Goal: Navigation & Orientation: Find specific page/section

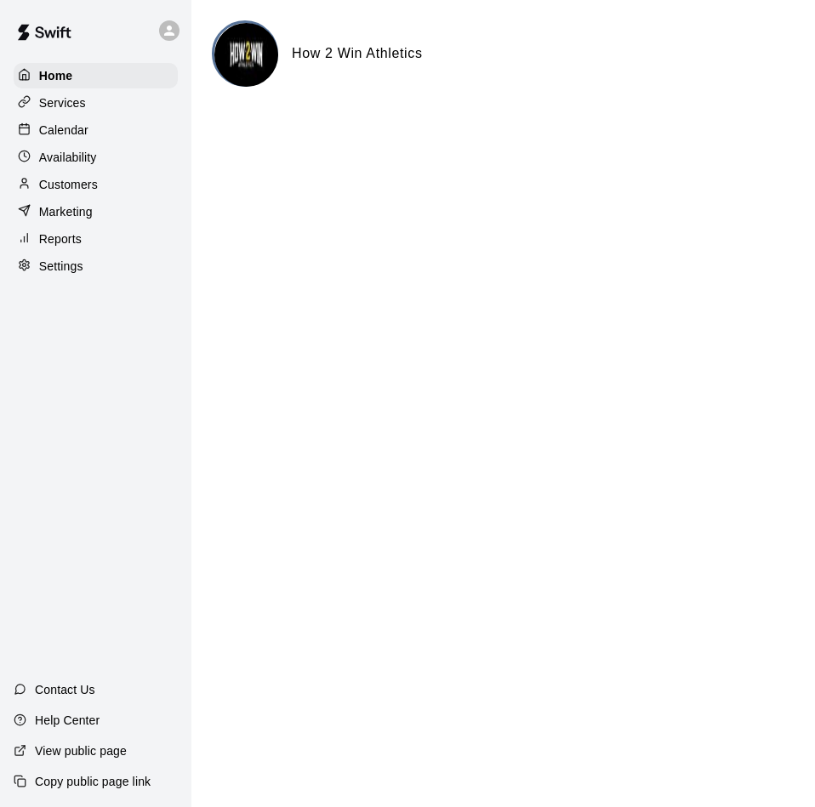
click at [83, 191] on p "Customers" at bounding box center [68, 184] width 59 height 17
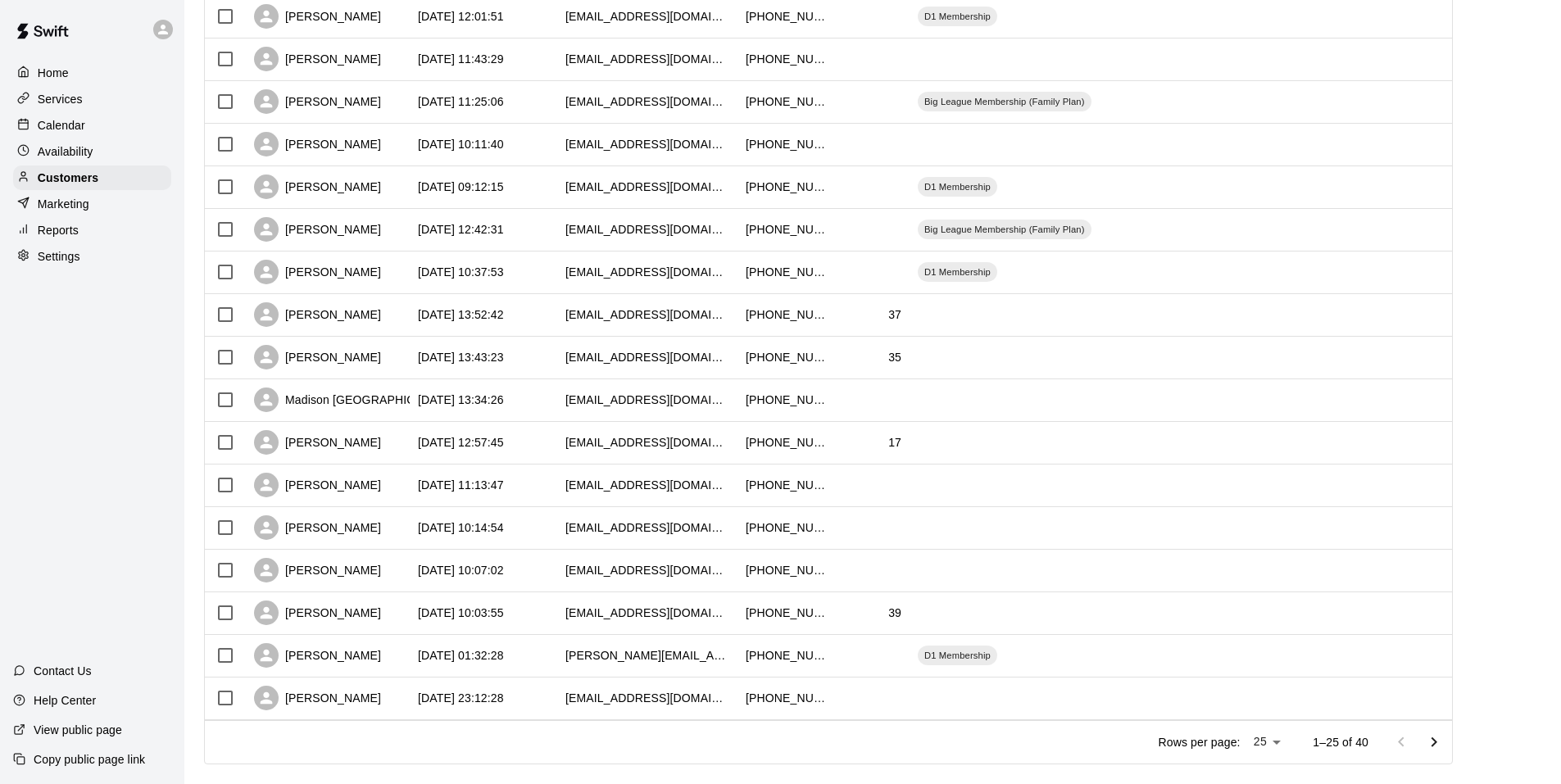
scroll to position [632, 0]
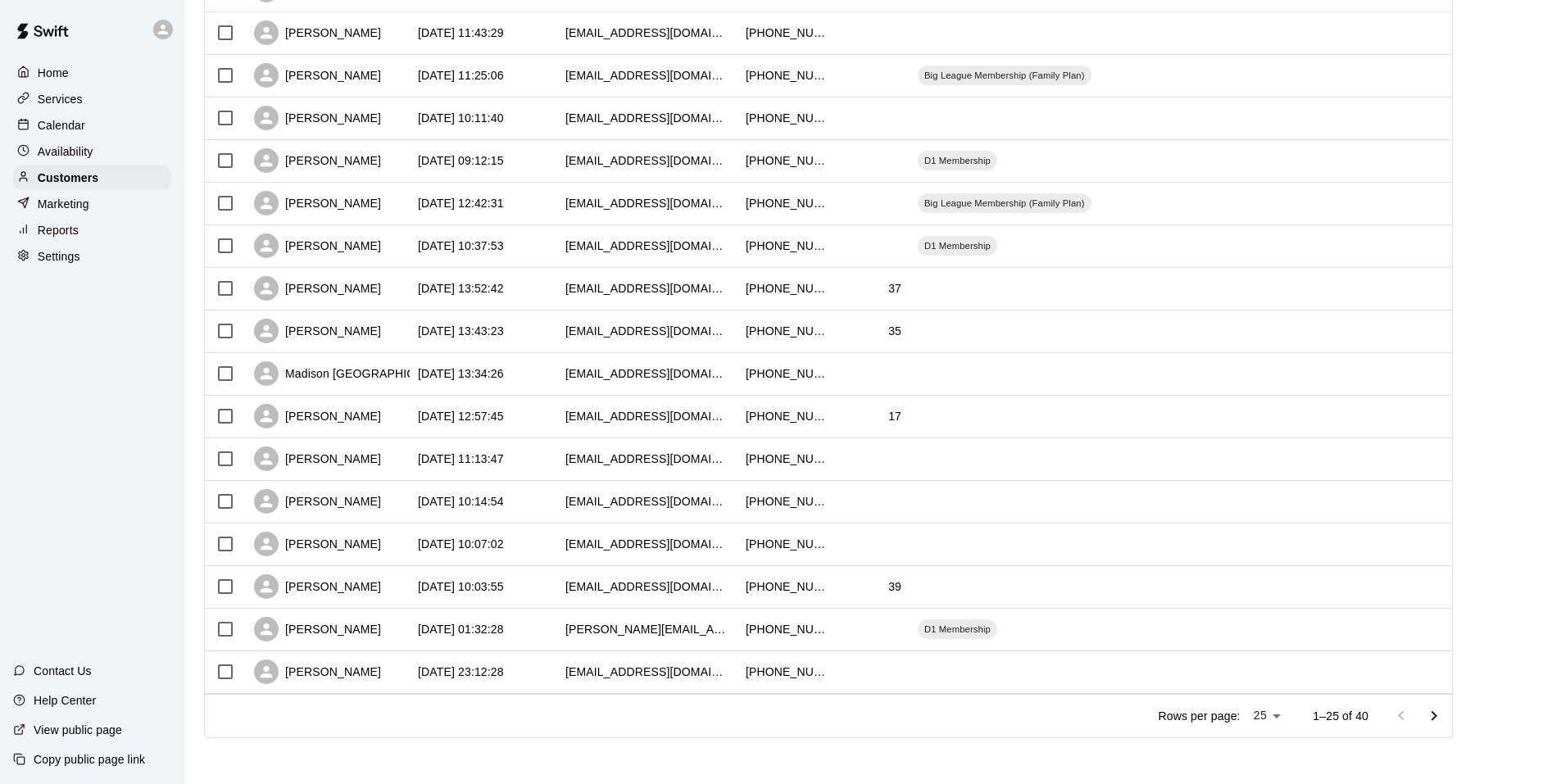
click at [72, 238] on p "Reports" at bounding box center [58, 229] width 41 height 16
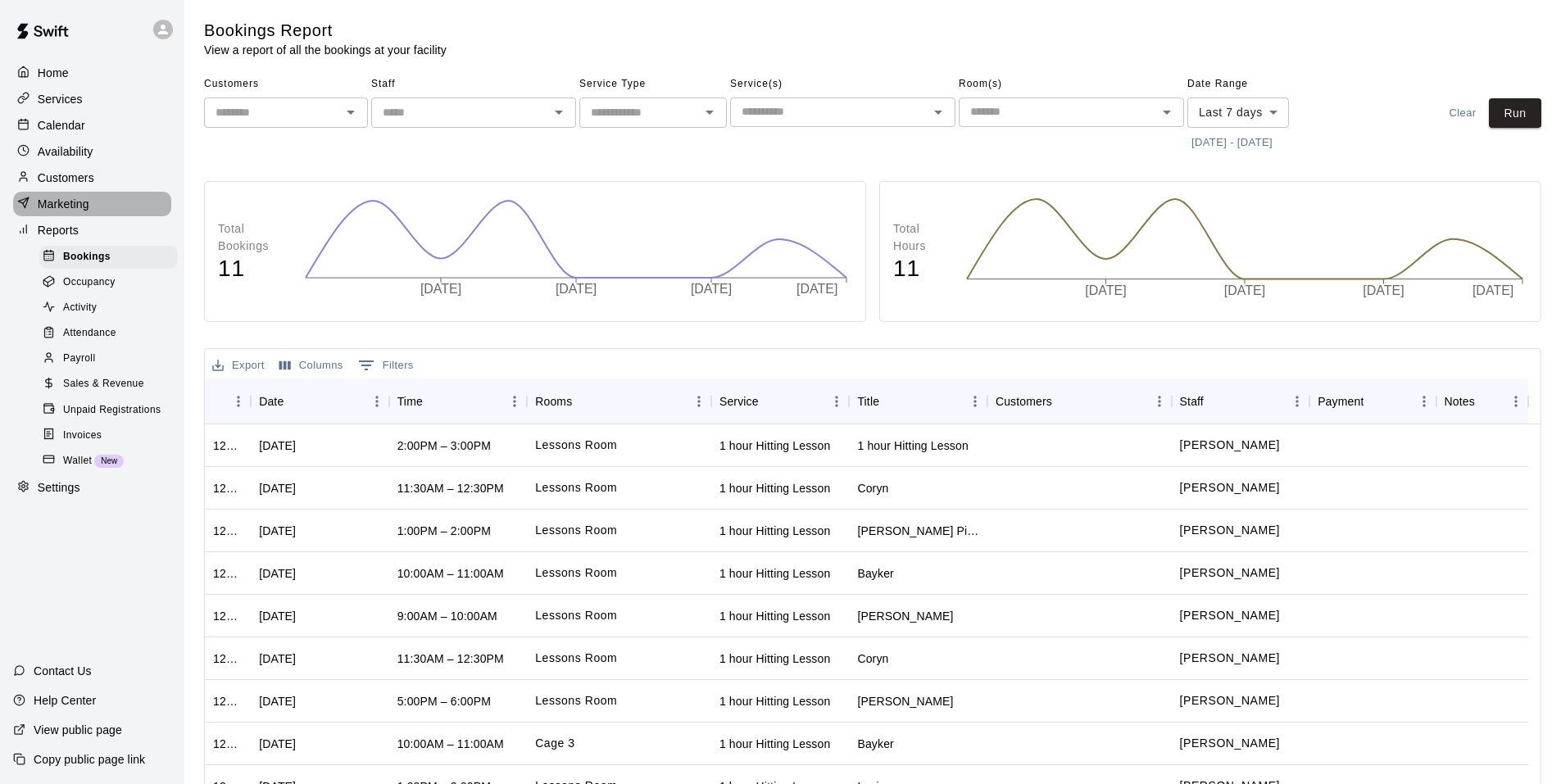
click at [76, 212] on p "Marketing" at bounding box center [64, 203] width 52 height 16
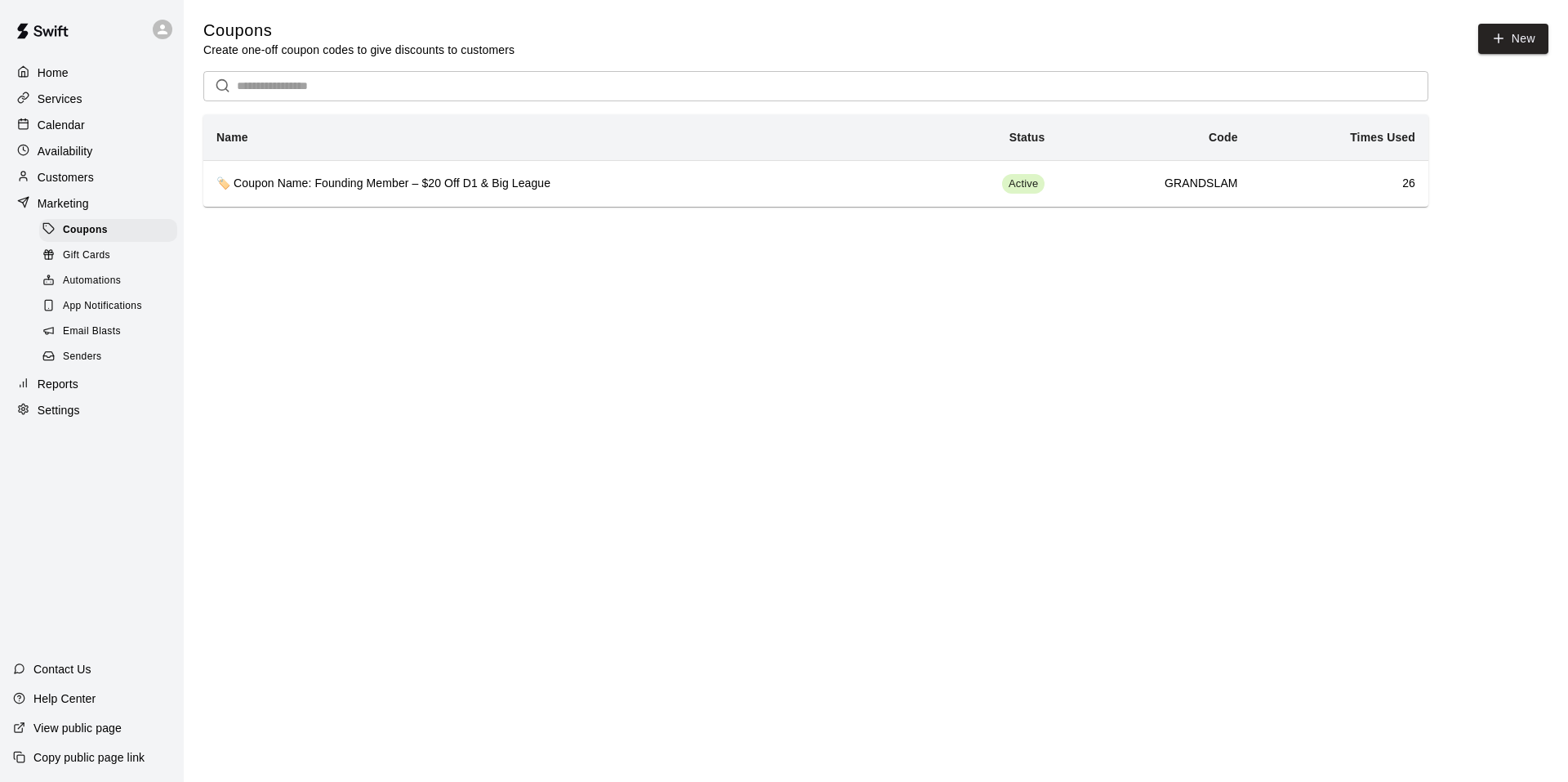
click at [80, 178] on p "Customers" at bounding box center [65, 177] width 57 height 16
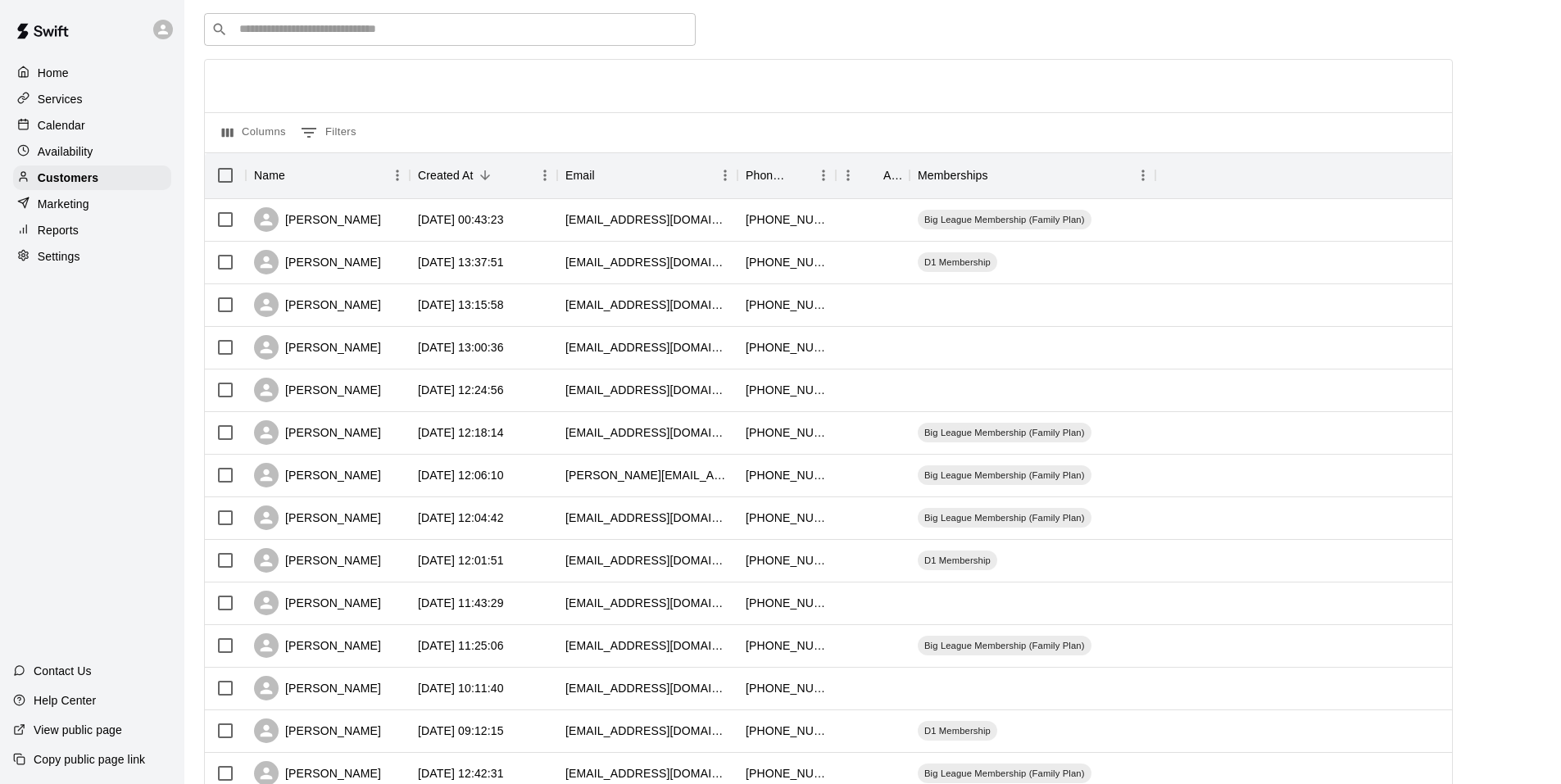
scroll to position [59, 0]
click at [262, 28] on input "Search customers by name or email" at bounding box center [461, 30] width 454 height 16
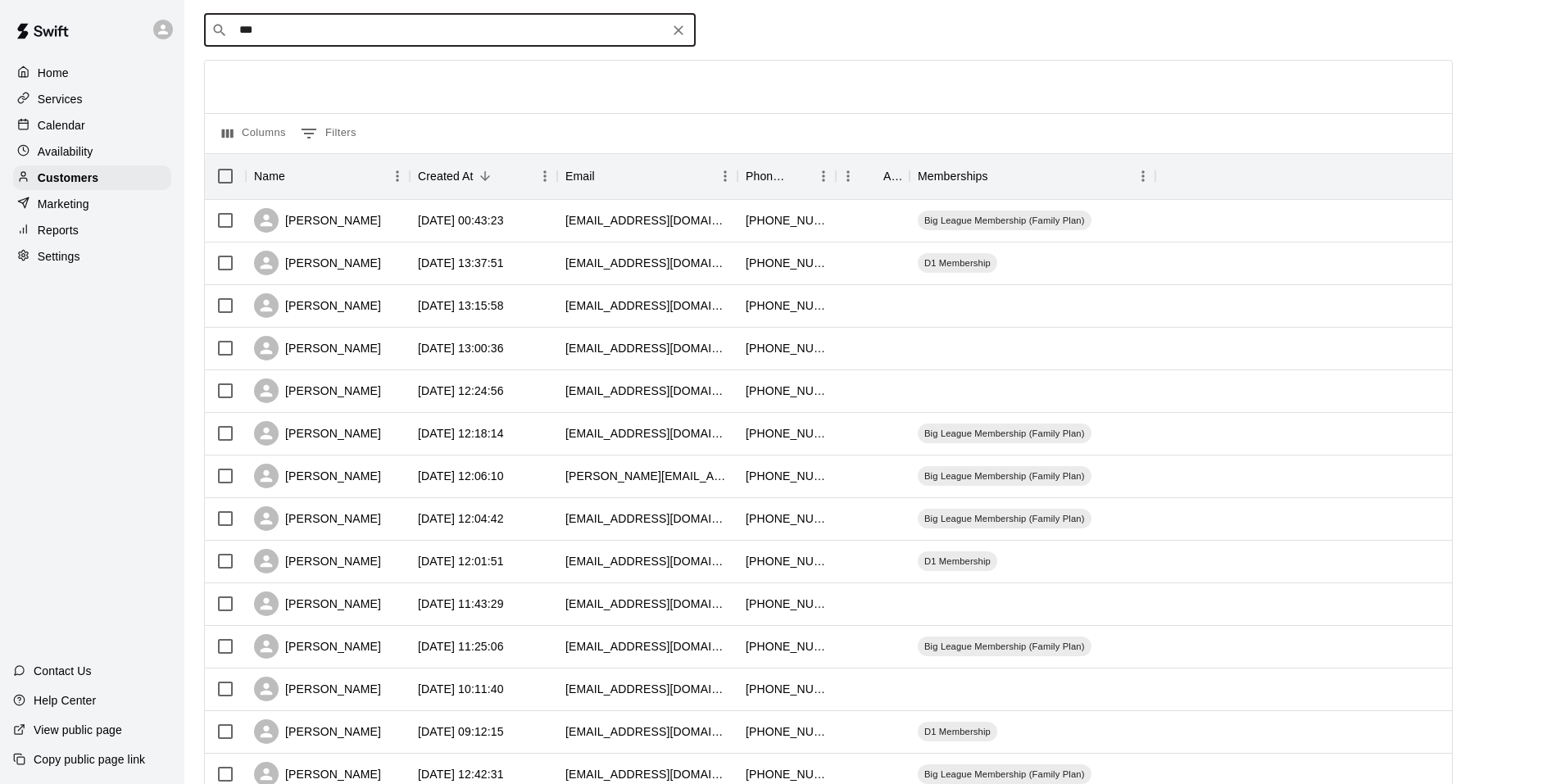
type input "****"
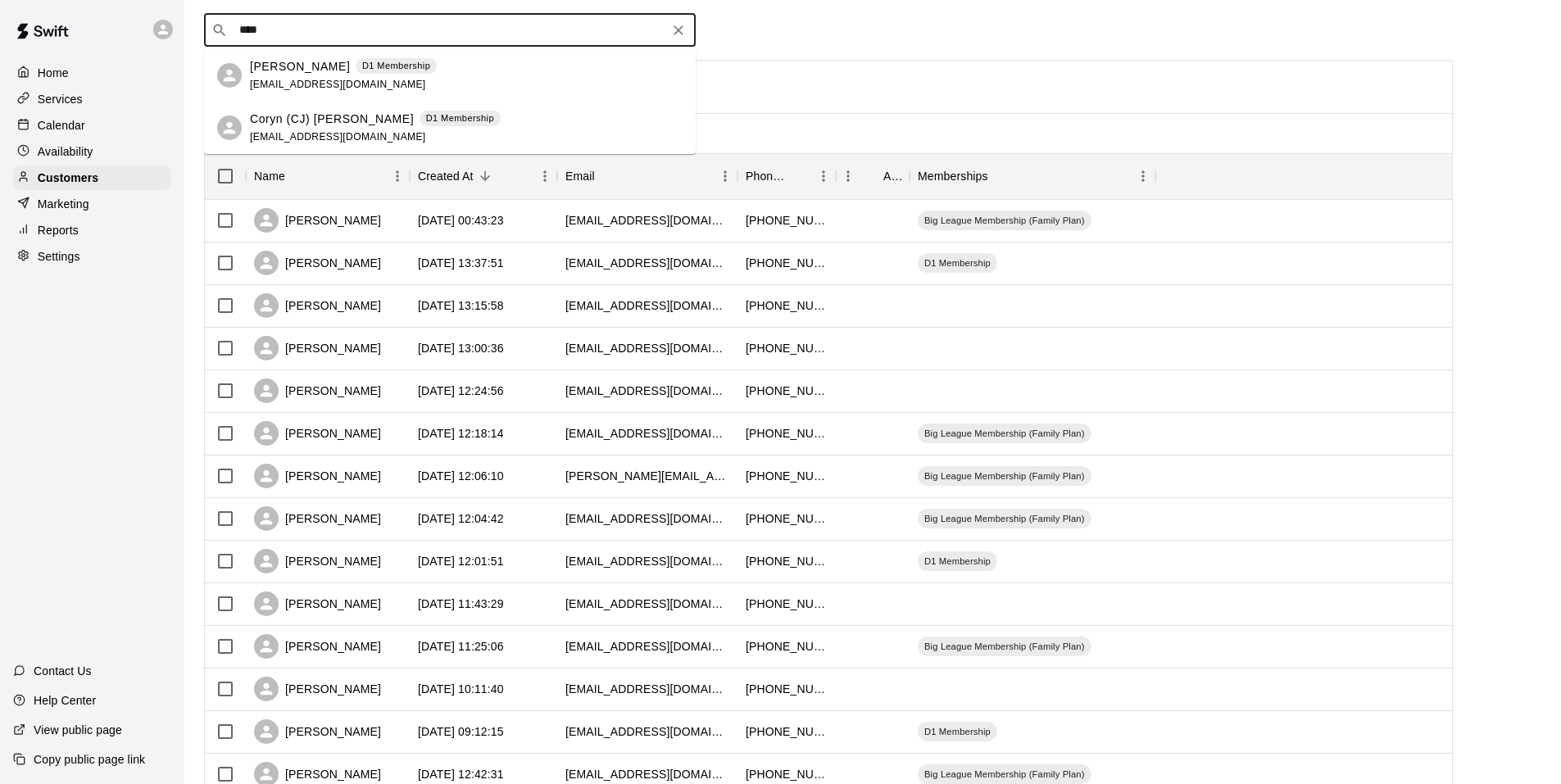
click at [361, 79] on div "[PERSON_NAME] D1 Membership [EMAIL_ADDRESS][DOMAIN_NAME]" at bounding box center [343, 75] width 187 height 36
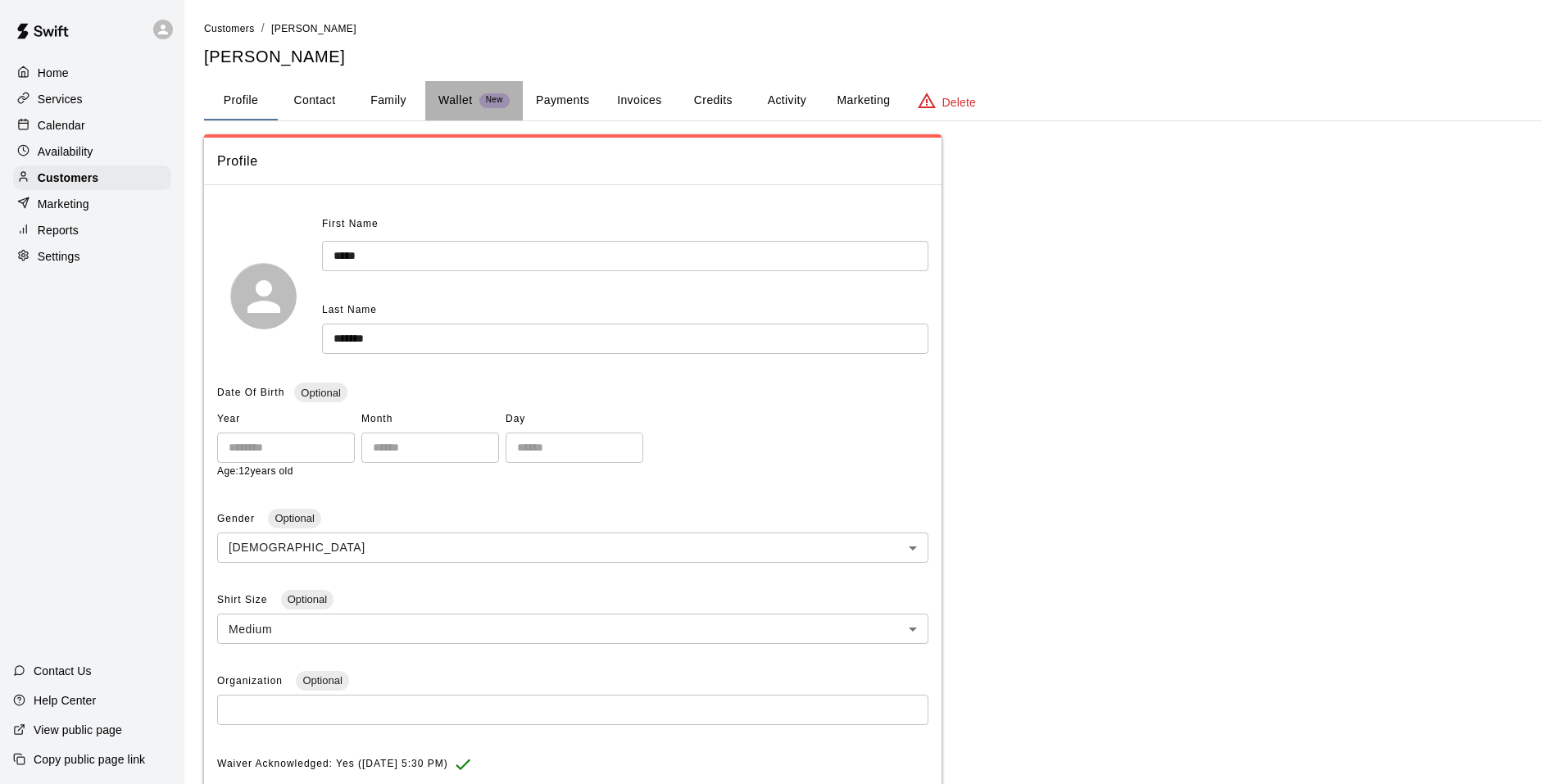
click at [454, 101] on p "Wallet" at bounding box center [456, 100] width 35 height 17
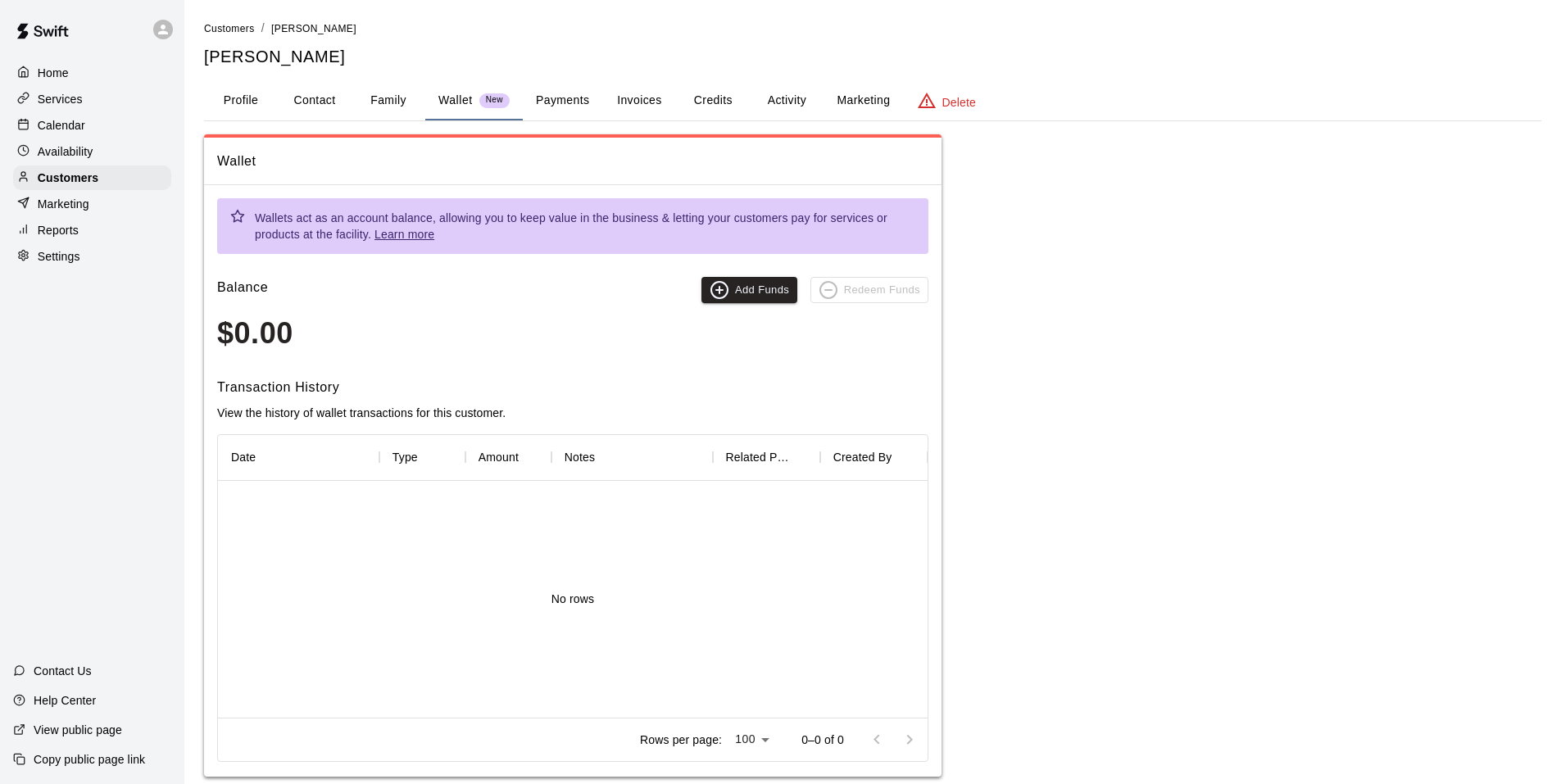
click at [400, 105] on button "Family" at bounding box center [388, 100] width 74 height 39
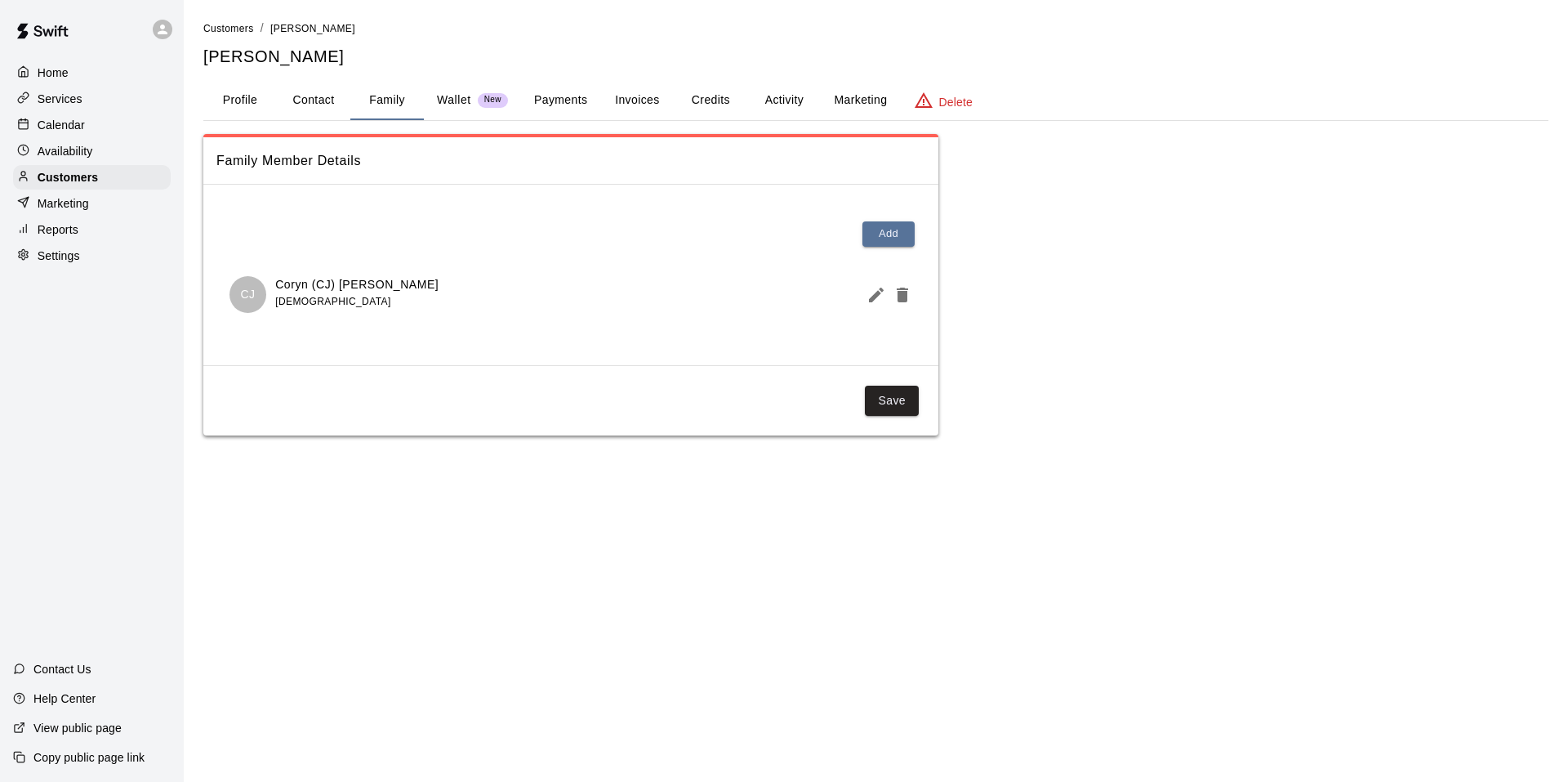
click at [310, 292] on p "Coryn (CJ) [PERSON_NAME]" at bounding box center [357, 284] width 163 height 17
click at [294, 287] on p "Coryn (CJ) [PERSON_NAME]" at bounding box center [357, 284] width 163 height 17
click at [233, 301] on div "CJ" at bounding box center [248, 294] width 36 height 37
click at [253, 298] on p "CJ" at bounding box center [247, 295] width 14 height 17
click at [343, 103] on button "Contact" at bounding box center [313, 100] width 74 height 39
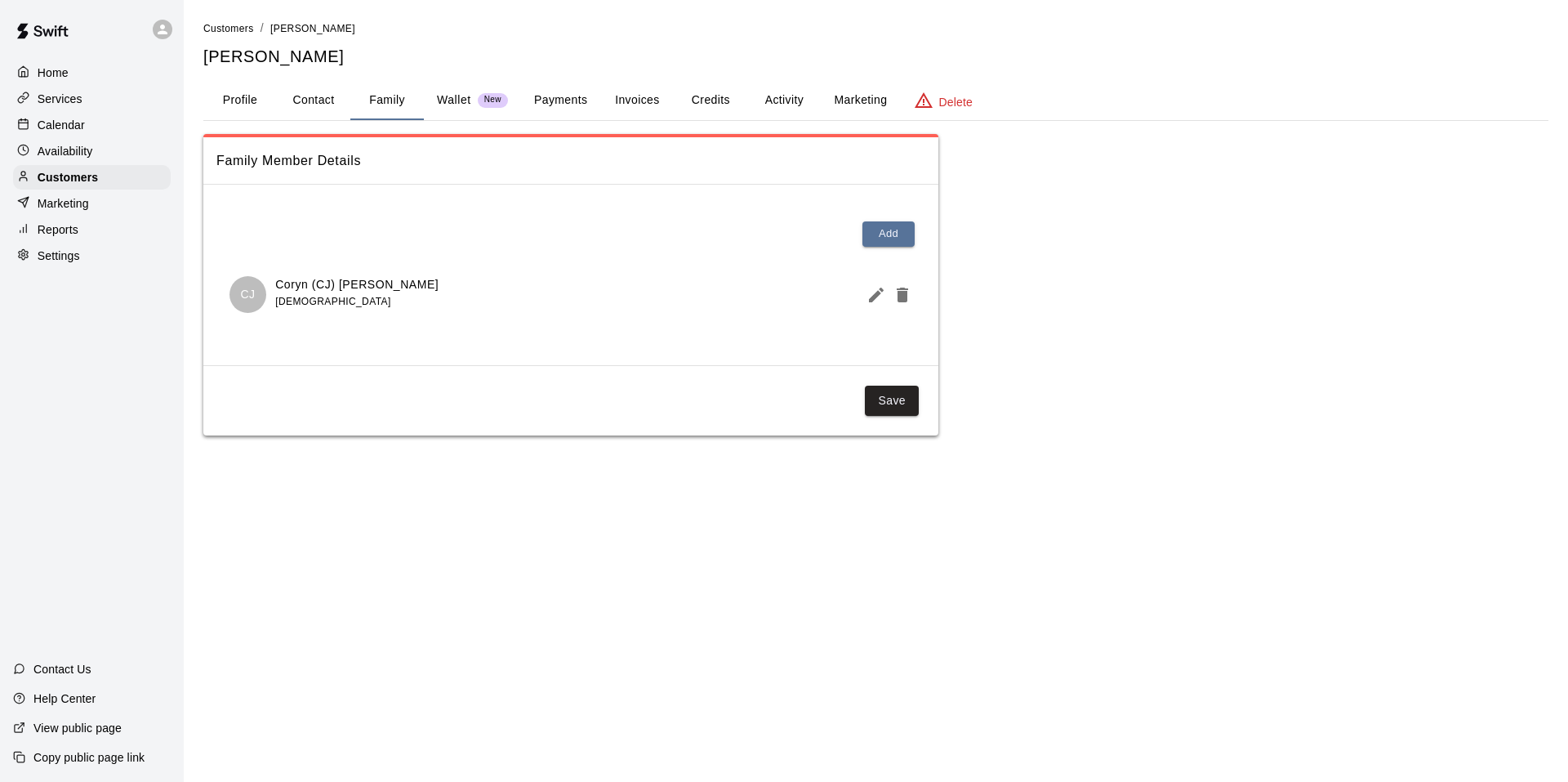
select select "**"
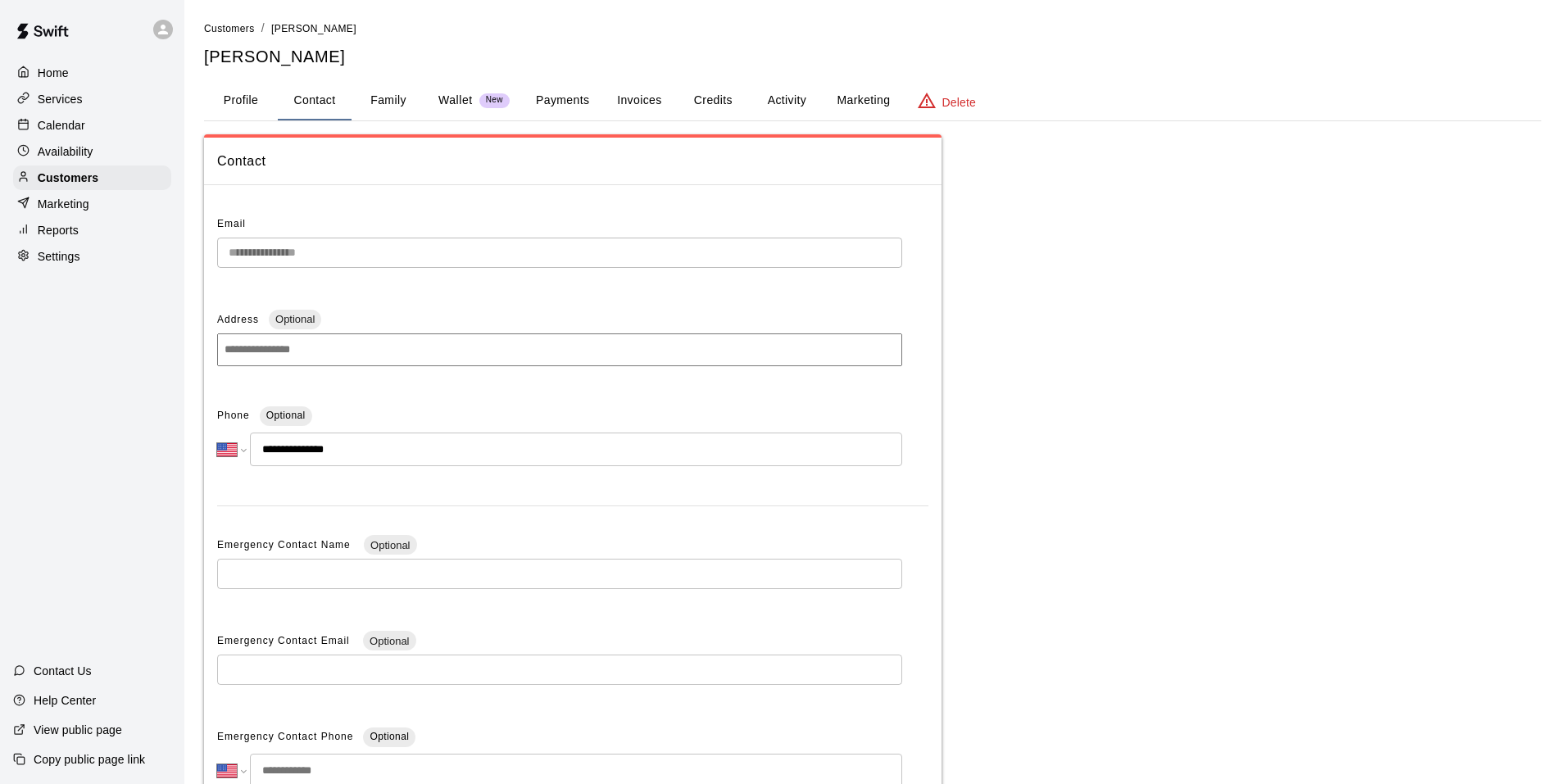
click at [266, 113] on button "Profile" at bounding box center [241, 100] width 74 height 39
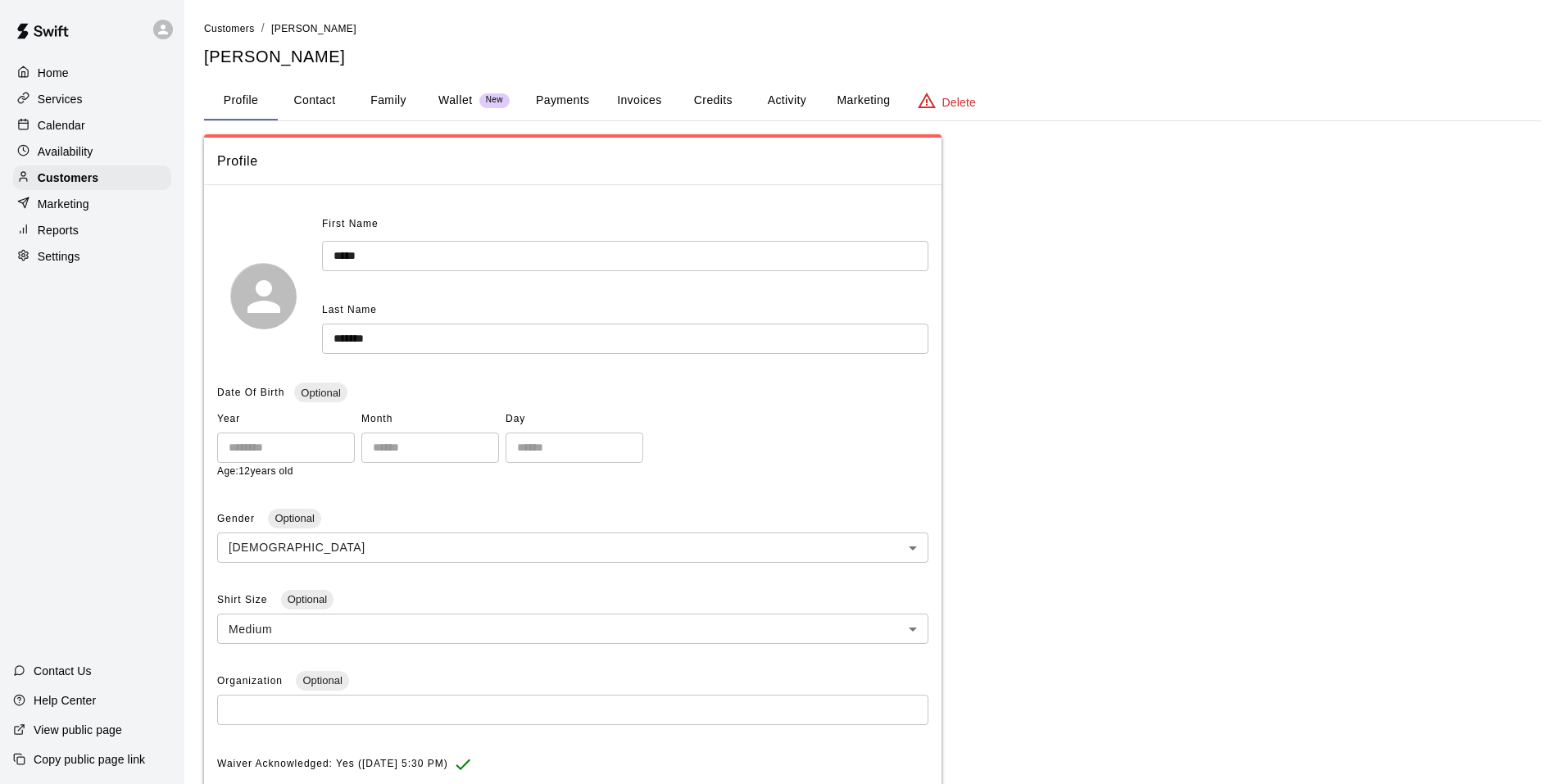
click at [306, 88] on button "Contact" at bounding box center [314, 100] width 74 height 39
select select "**"
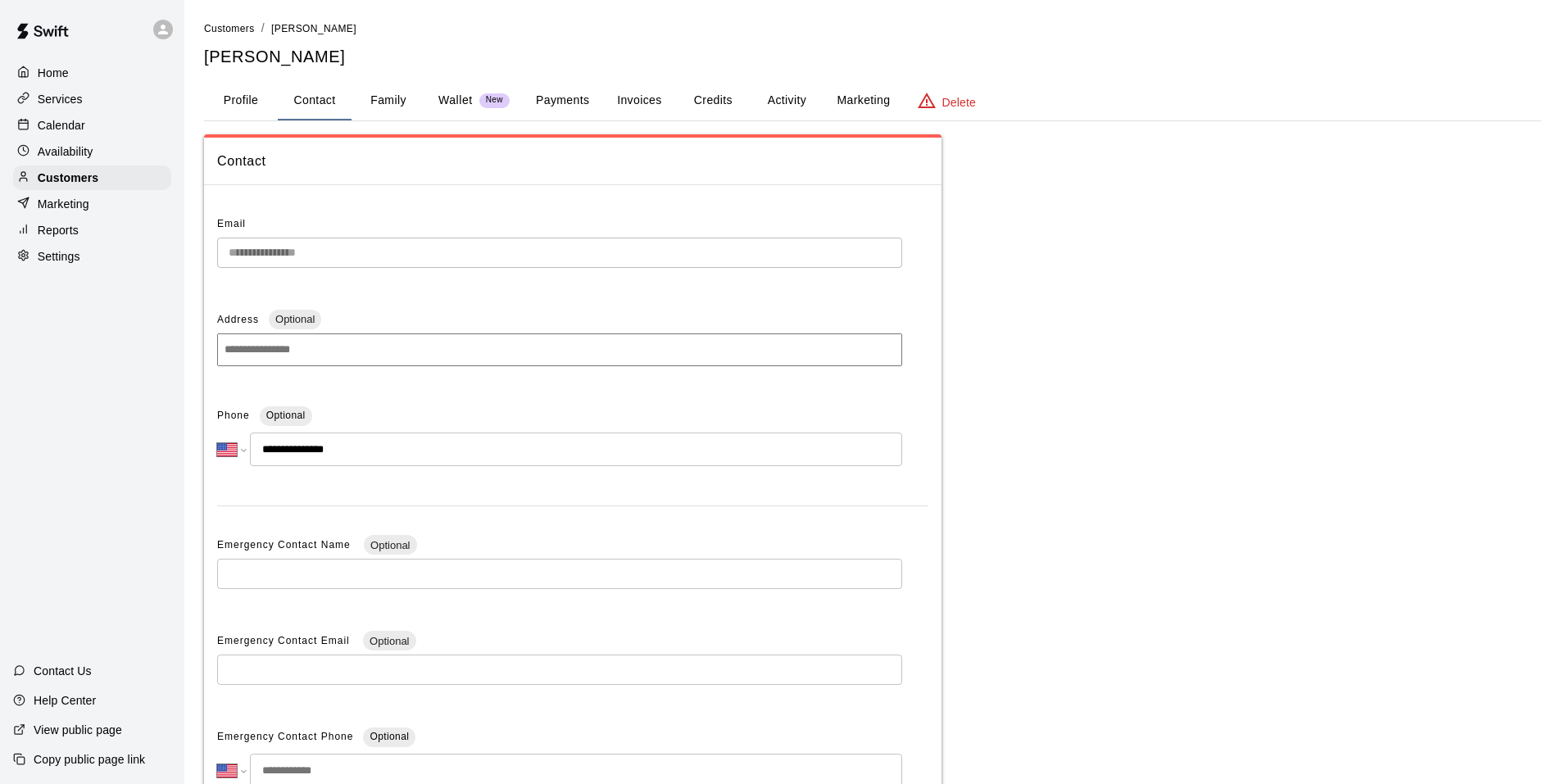
click at [406, 120] on div "Profile Contact Family Wallet New Payments Invoices Credits Activity Marketing …" at bounding box center [873, 101] width 1337 height 40
click at [391, 101] on button "Family" at bounding box center [388, 100] width 74 height 39
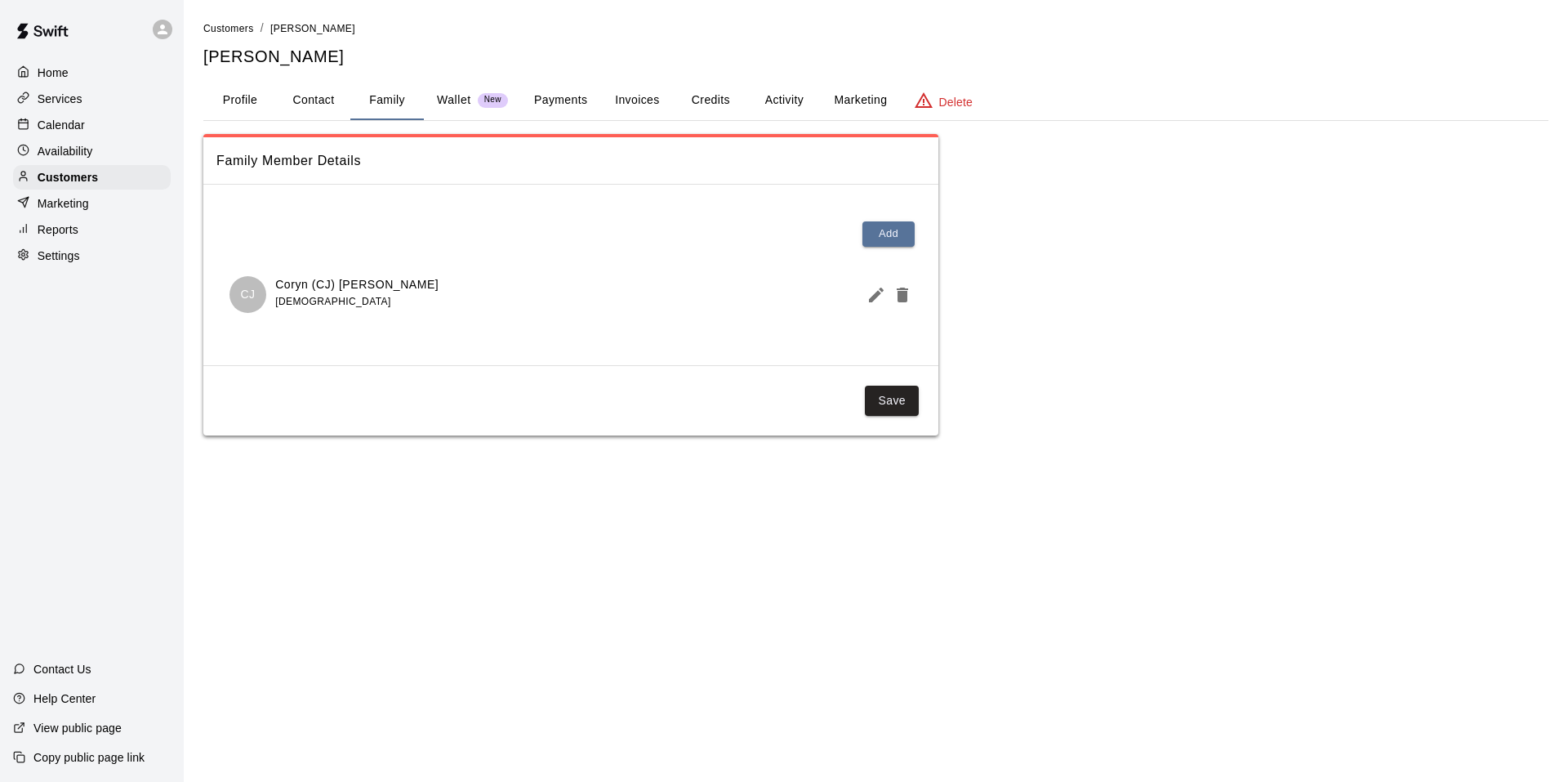
click at [454, 108] on p "Wallet" at bounding box center [454, 100] width 35 height 17
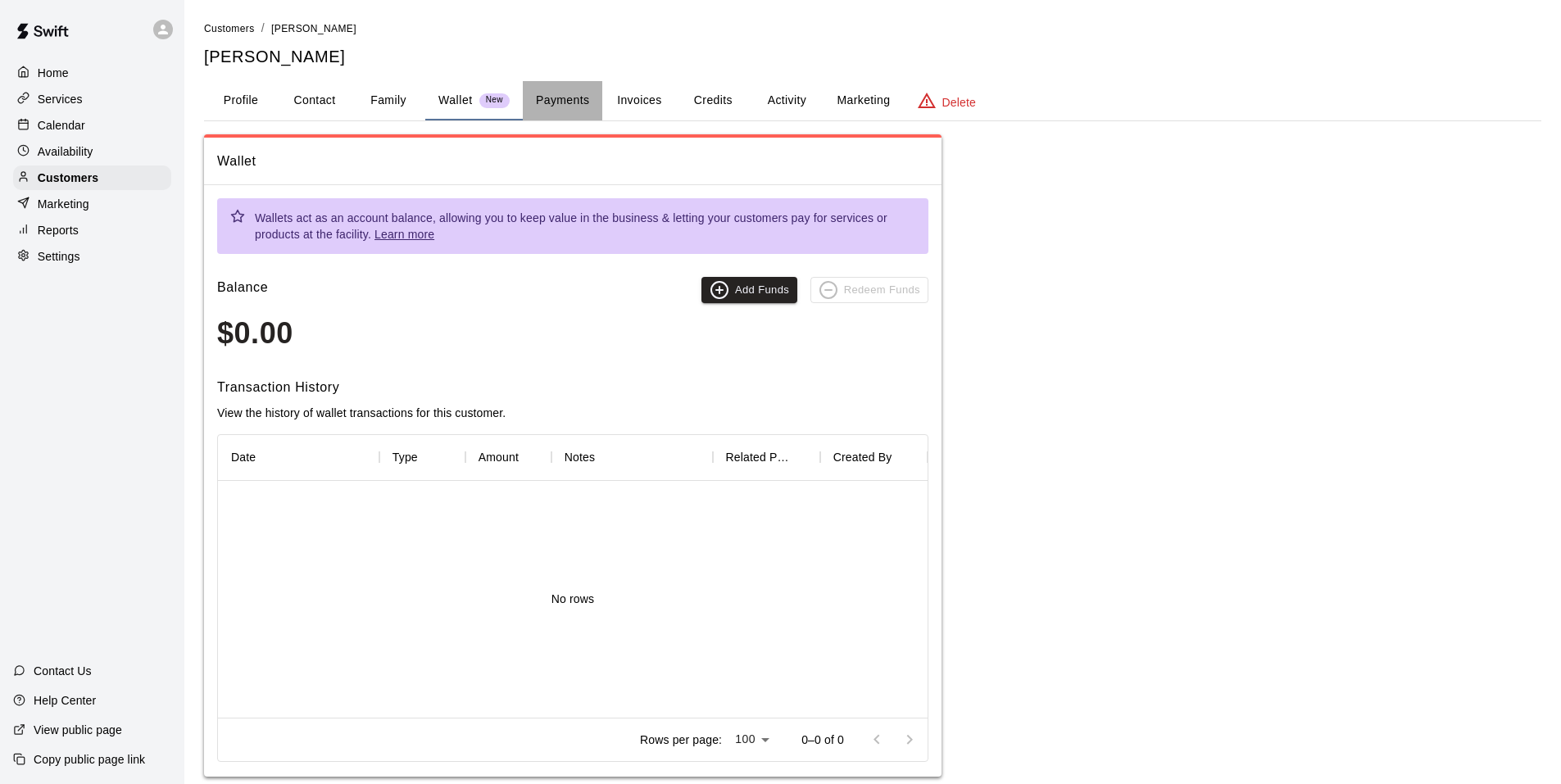
click at [553, 107] on button "Payments" at bounding box center [563, 100] width 79 height 39
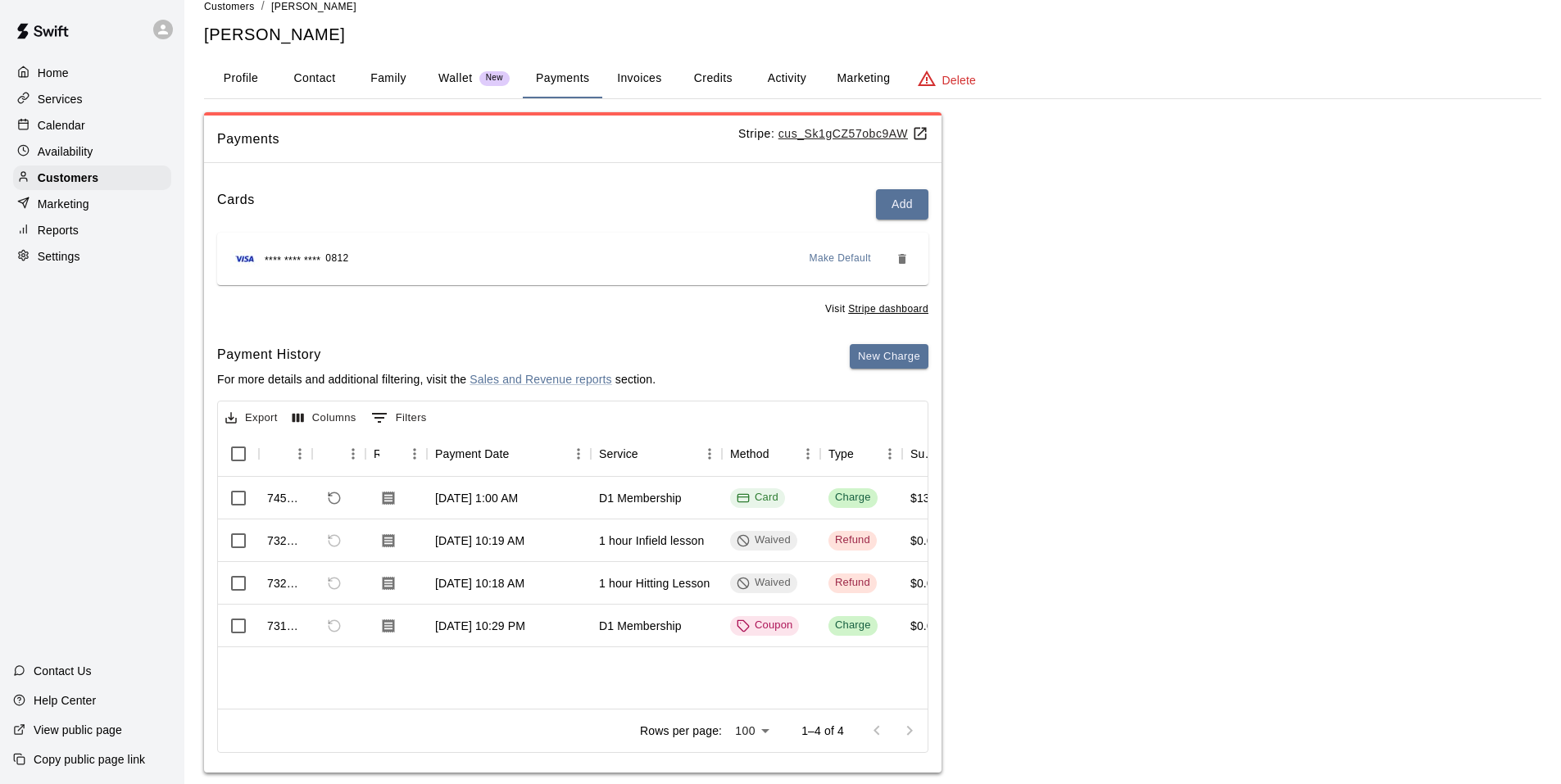
scroll to position [43, 0]
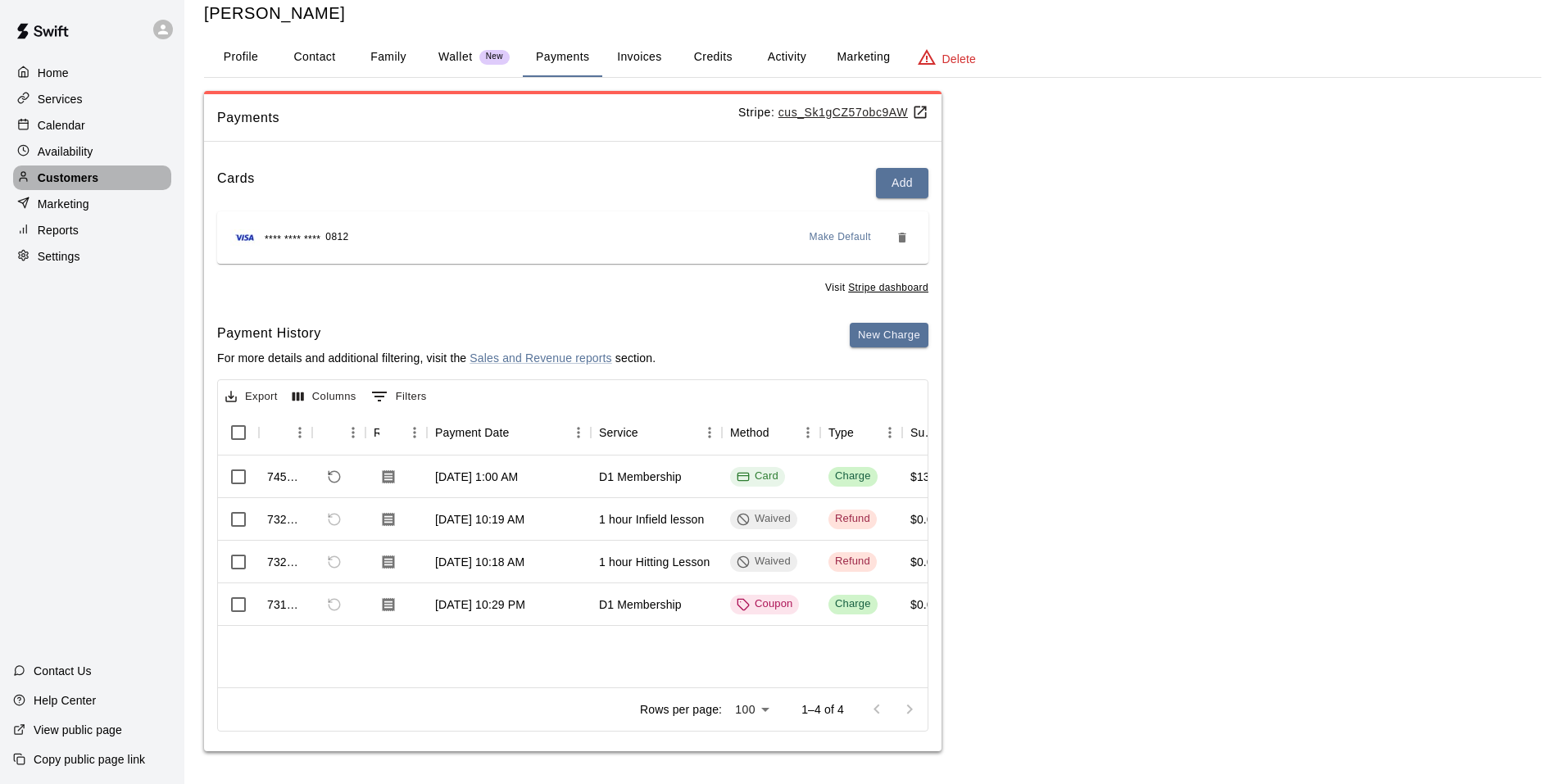
click at [76, 186] on p "Customers" at bounding box center [67, 177] width 61 height 16
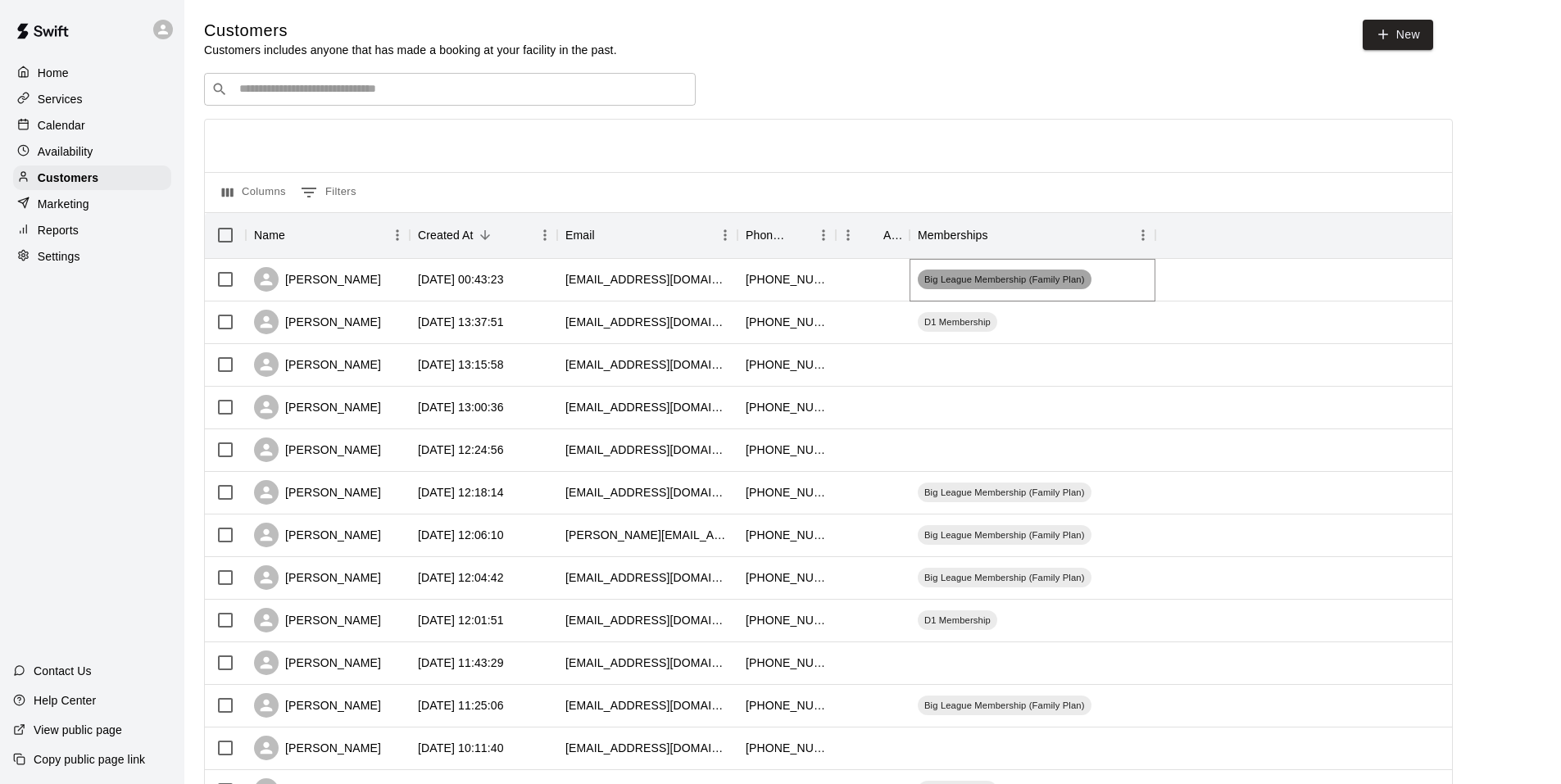
click at [784, 283] on span "Big League Membership (Family Plan)" at bounding box center [1004, 279] width 173 height 13
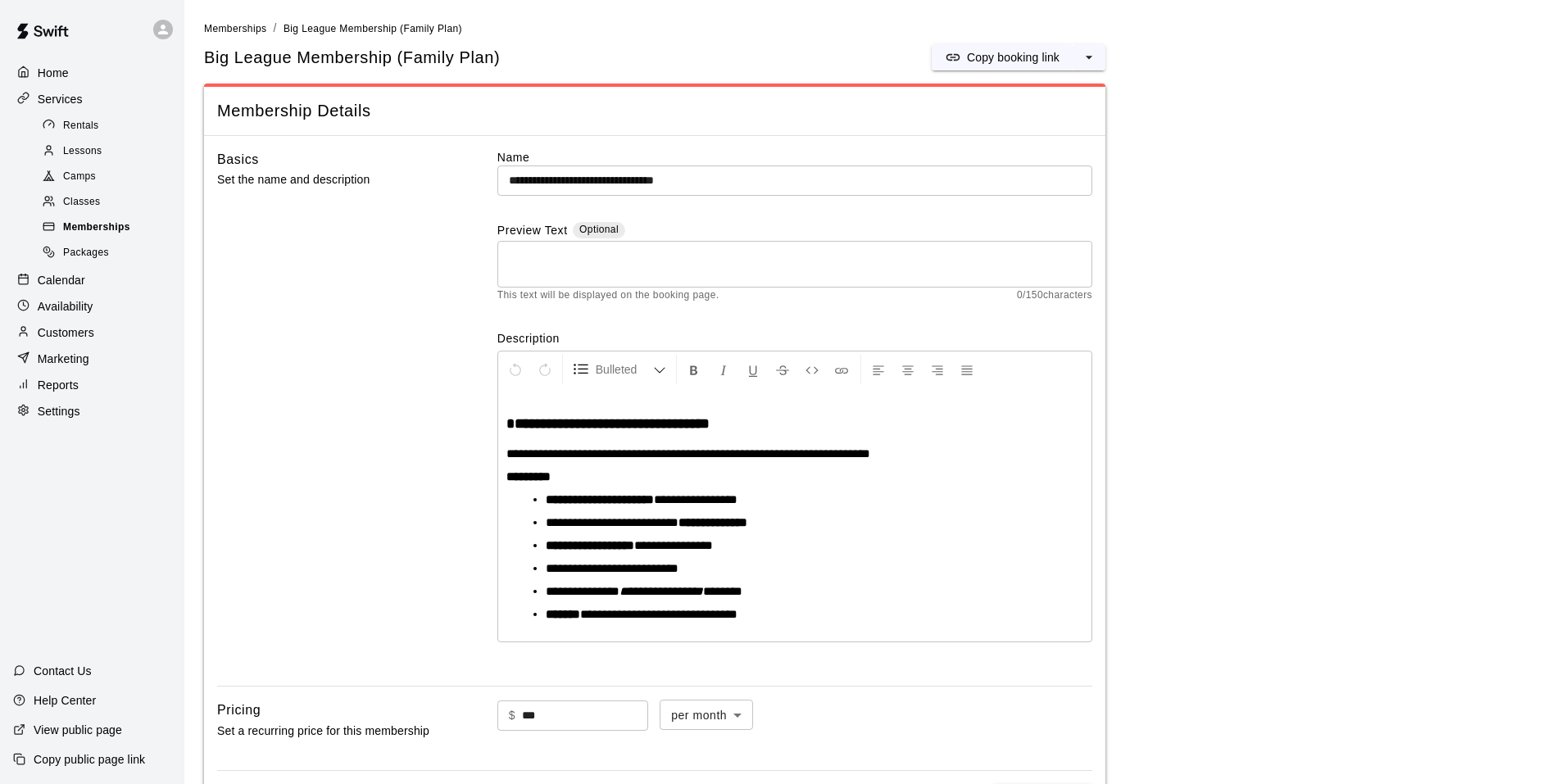
click at [95, 233] on span "Memberships" at bounding box center [96, 227] width 67 height 16
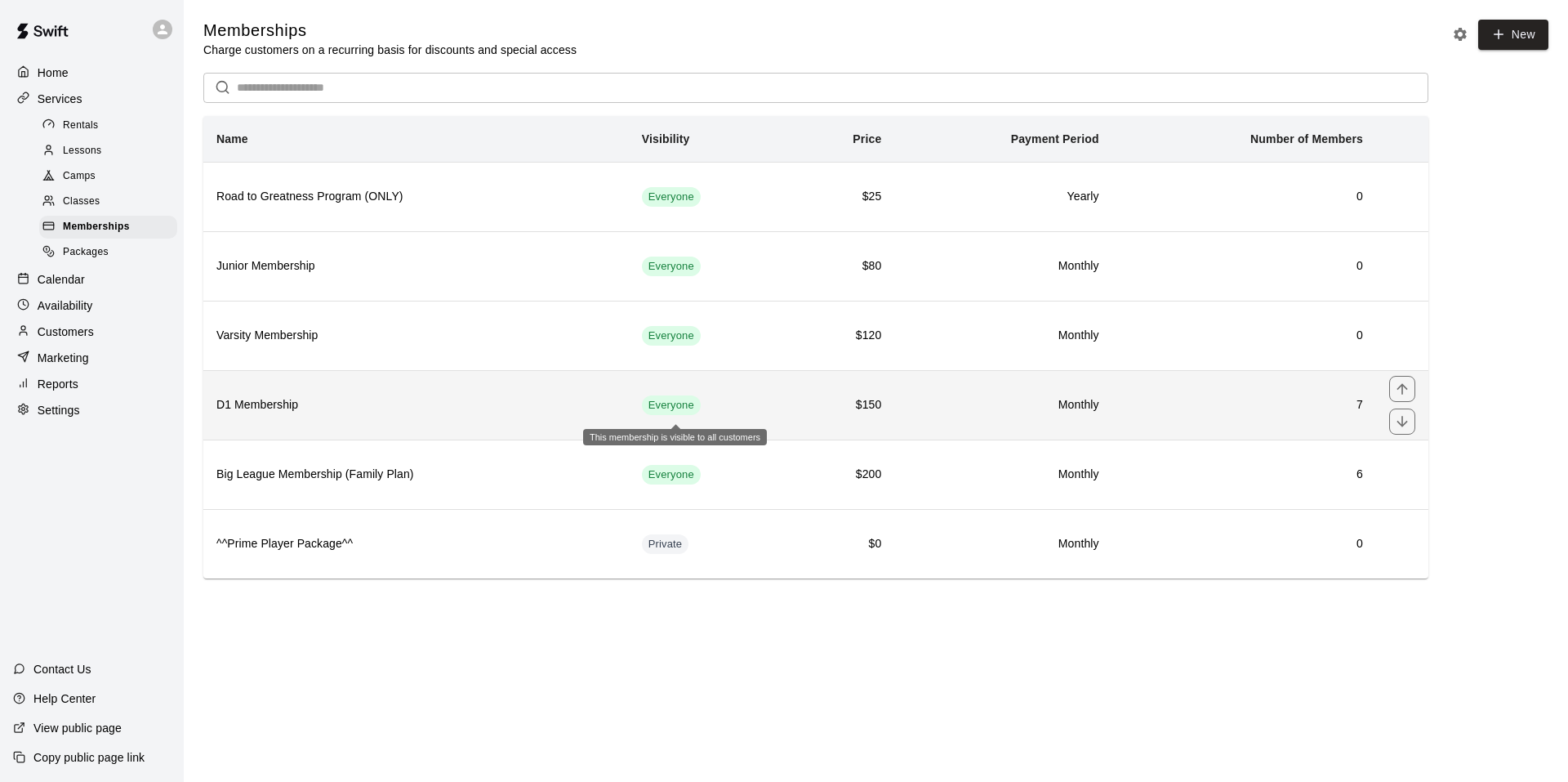
click at [701, 412] on span "Everyone" at bounding box center [670, 405] width 59 height 15
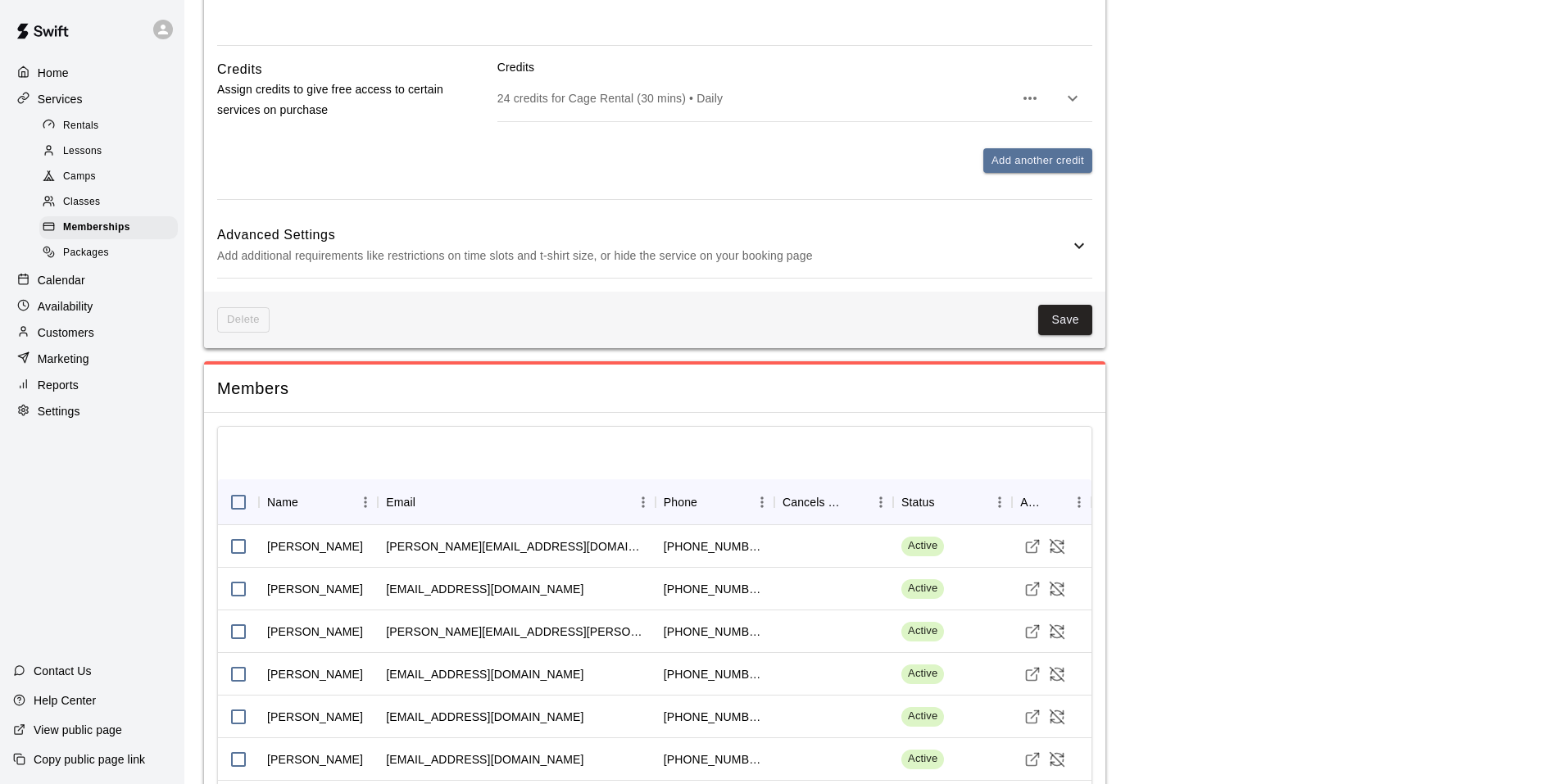
scroll to position [1193, 0]
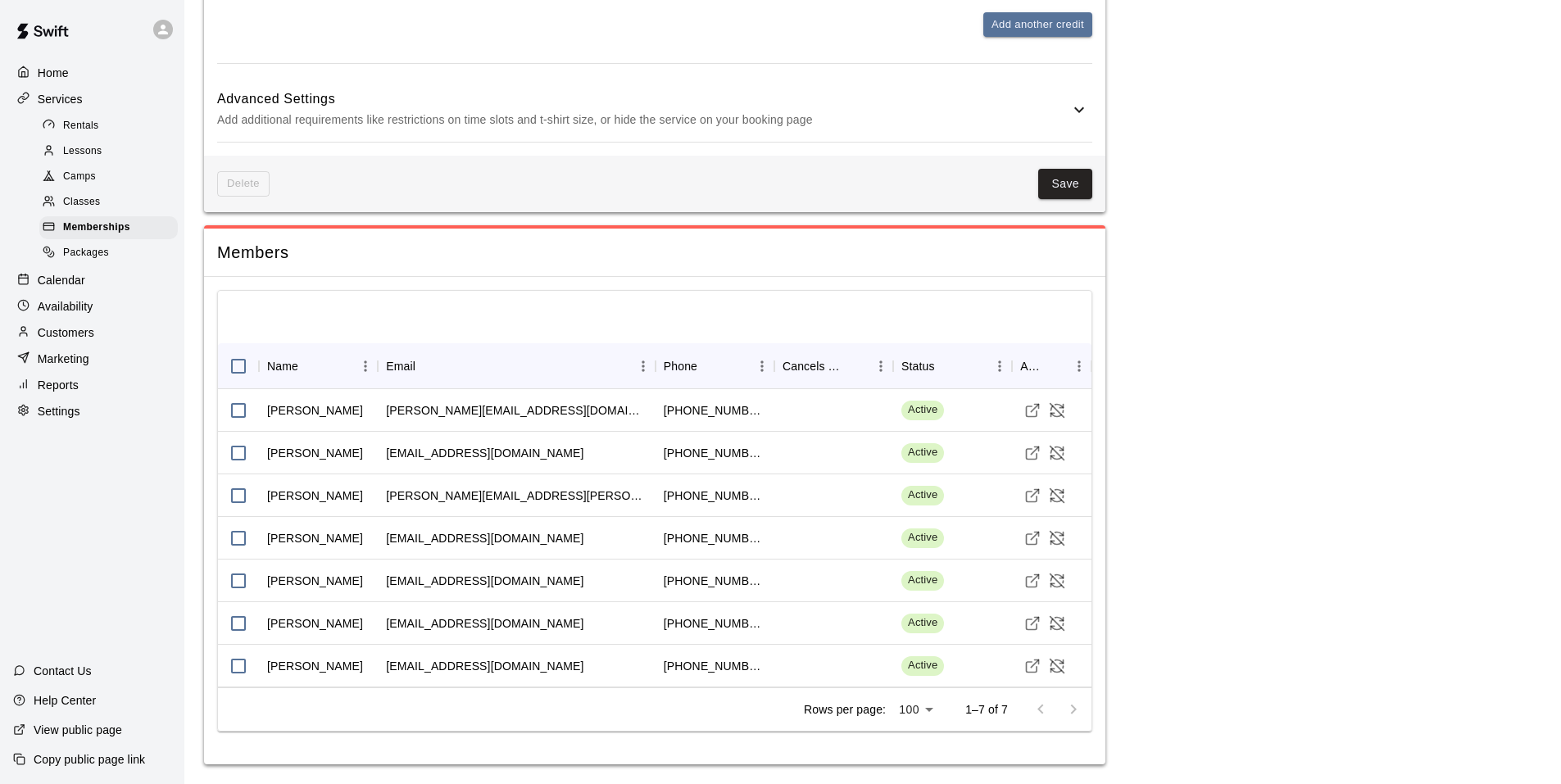
click at [63, 293] on div "Calendar" at bounding box center [93, 280] width 158 height 25
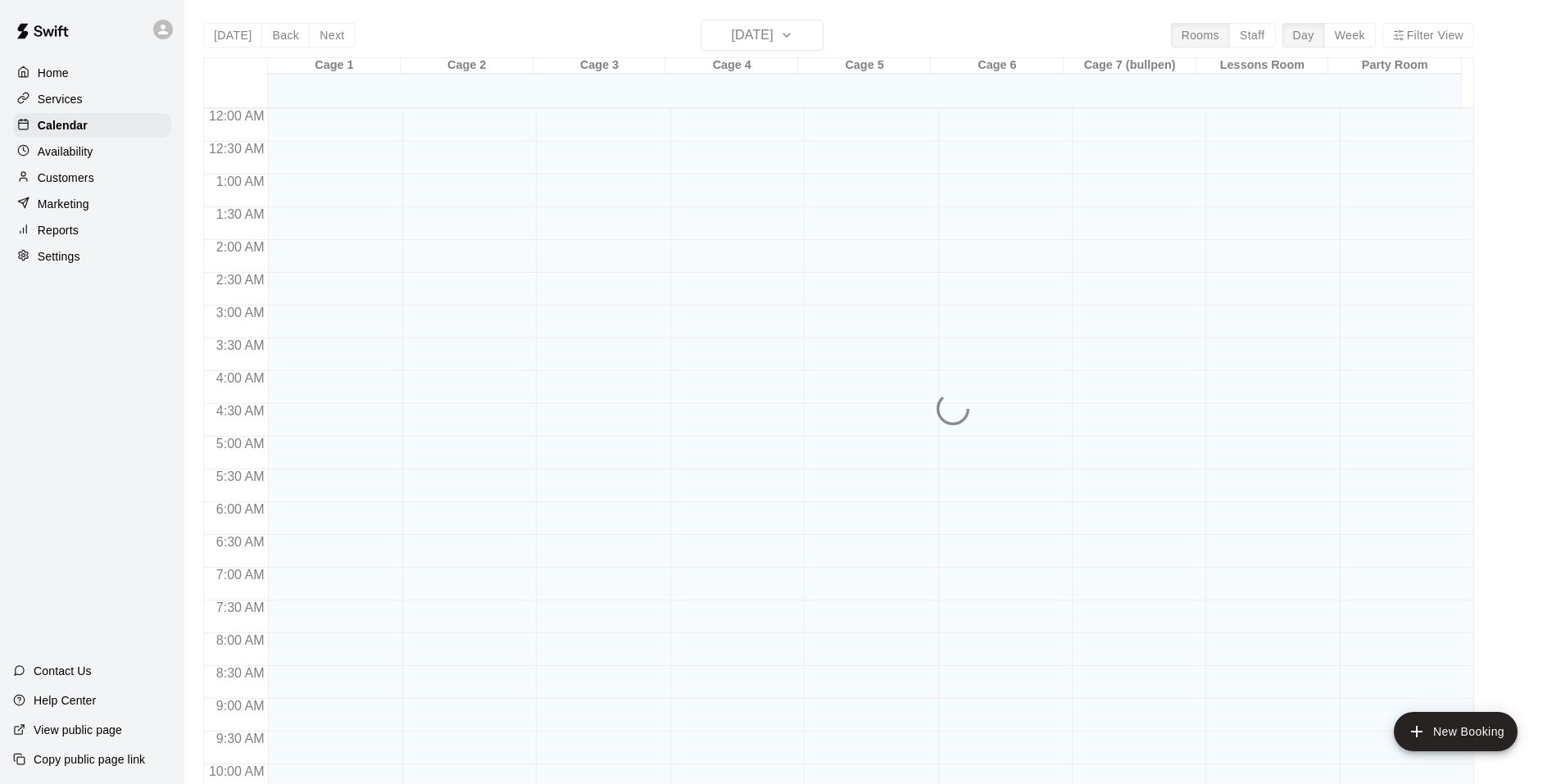
scroll to position [829, 0]
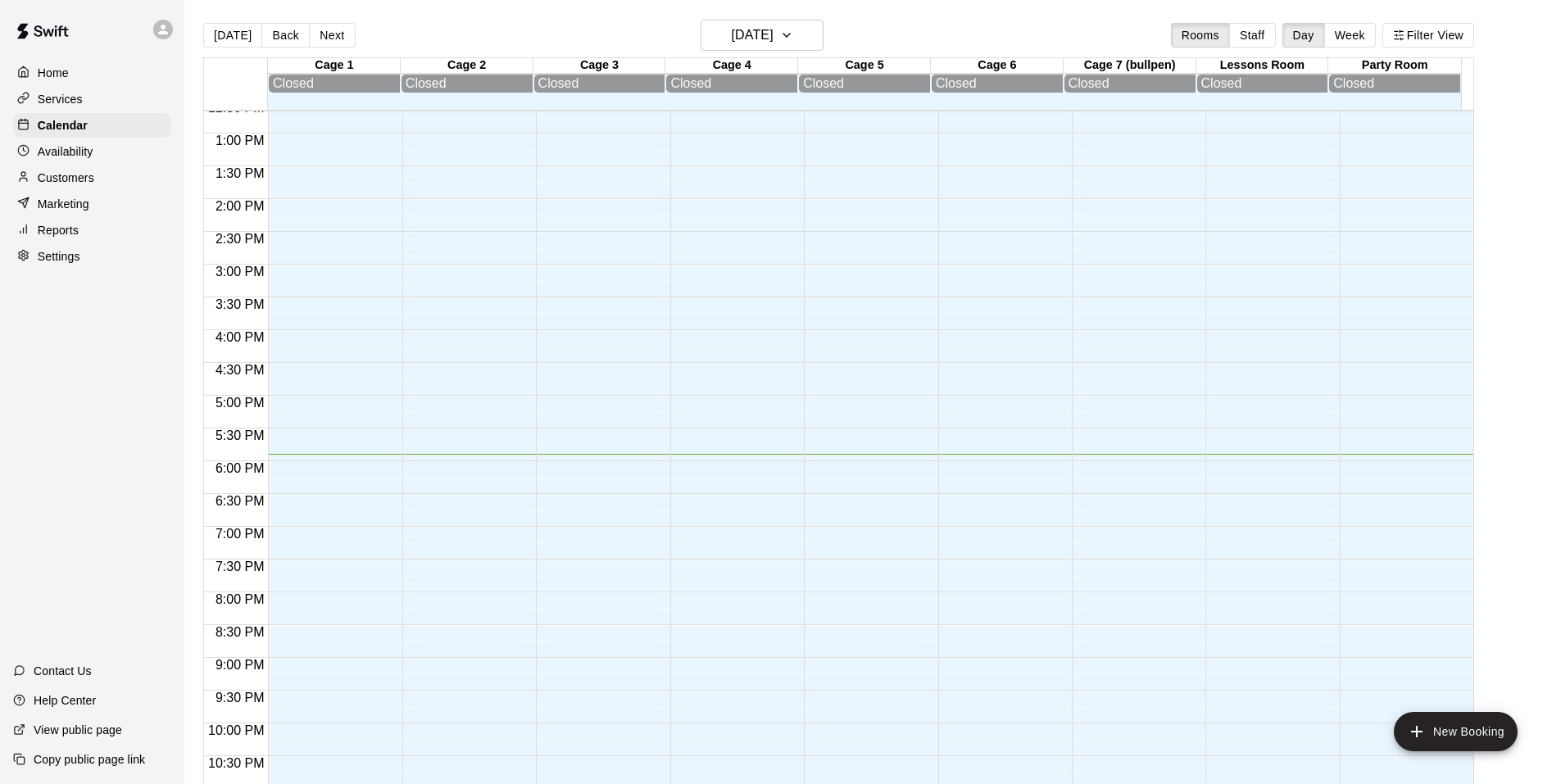
click at [84, 240] on div "Reports" at bounding box center [93, 230] width 158 height 25
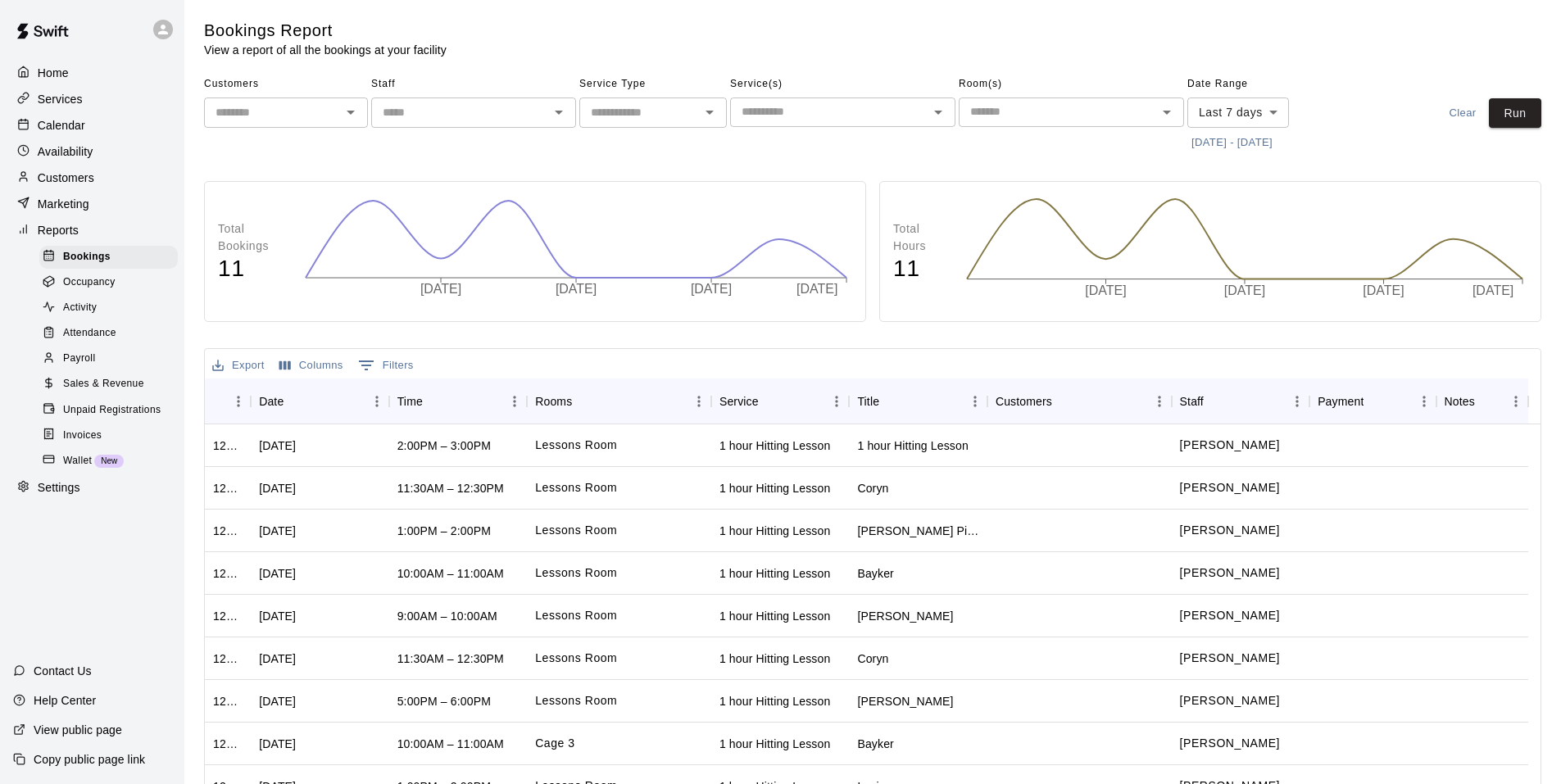
click at [91, 179] on p "Customers" at bounding box center [66, 177] width 57 height 16
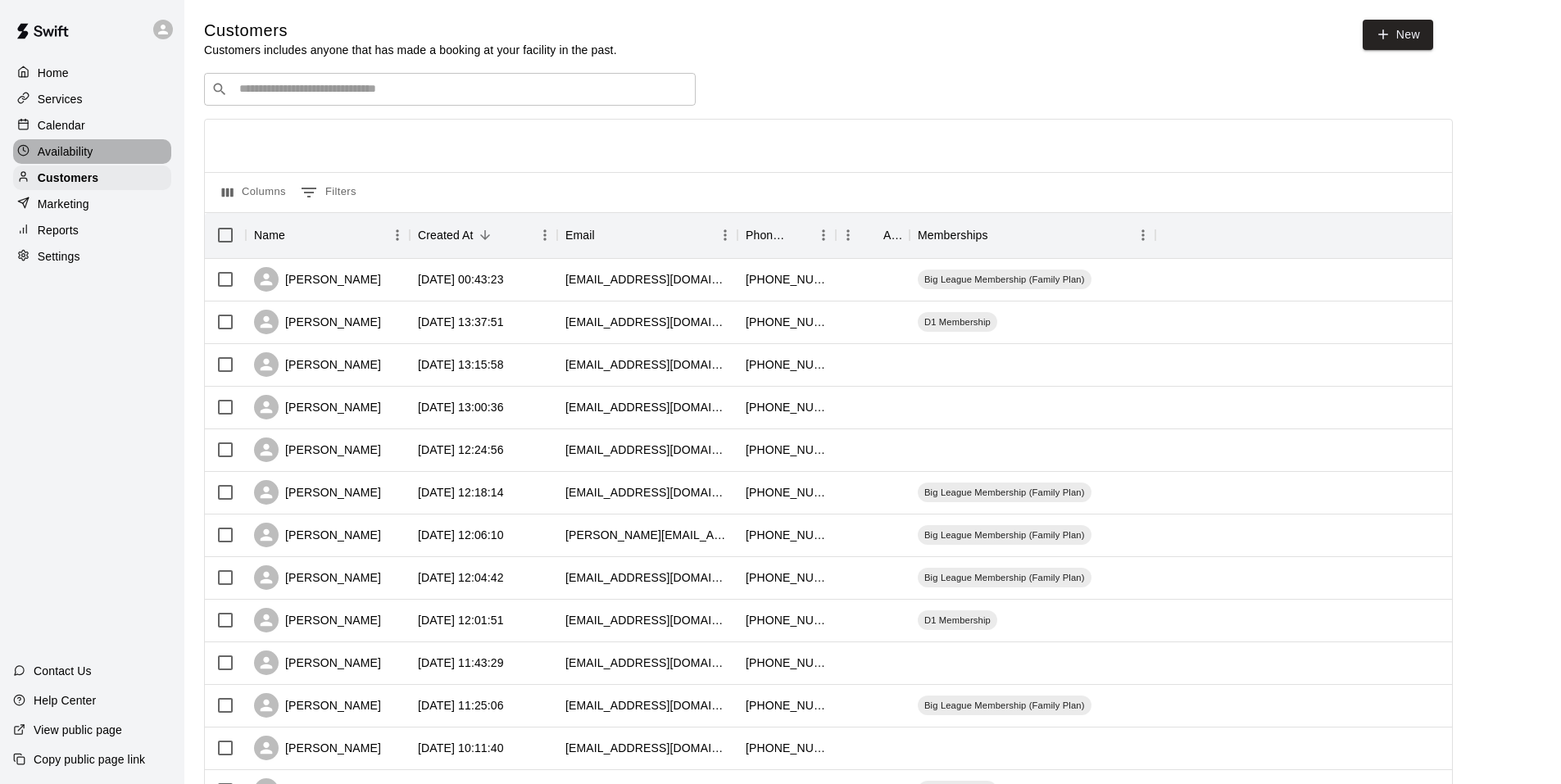
click at [77, 150] on p "Availability" at bounding box center [66, 151] width 56 height 16
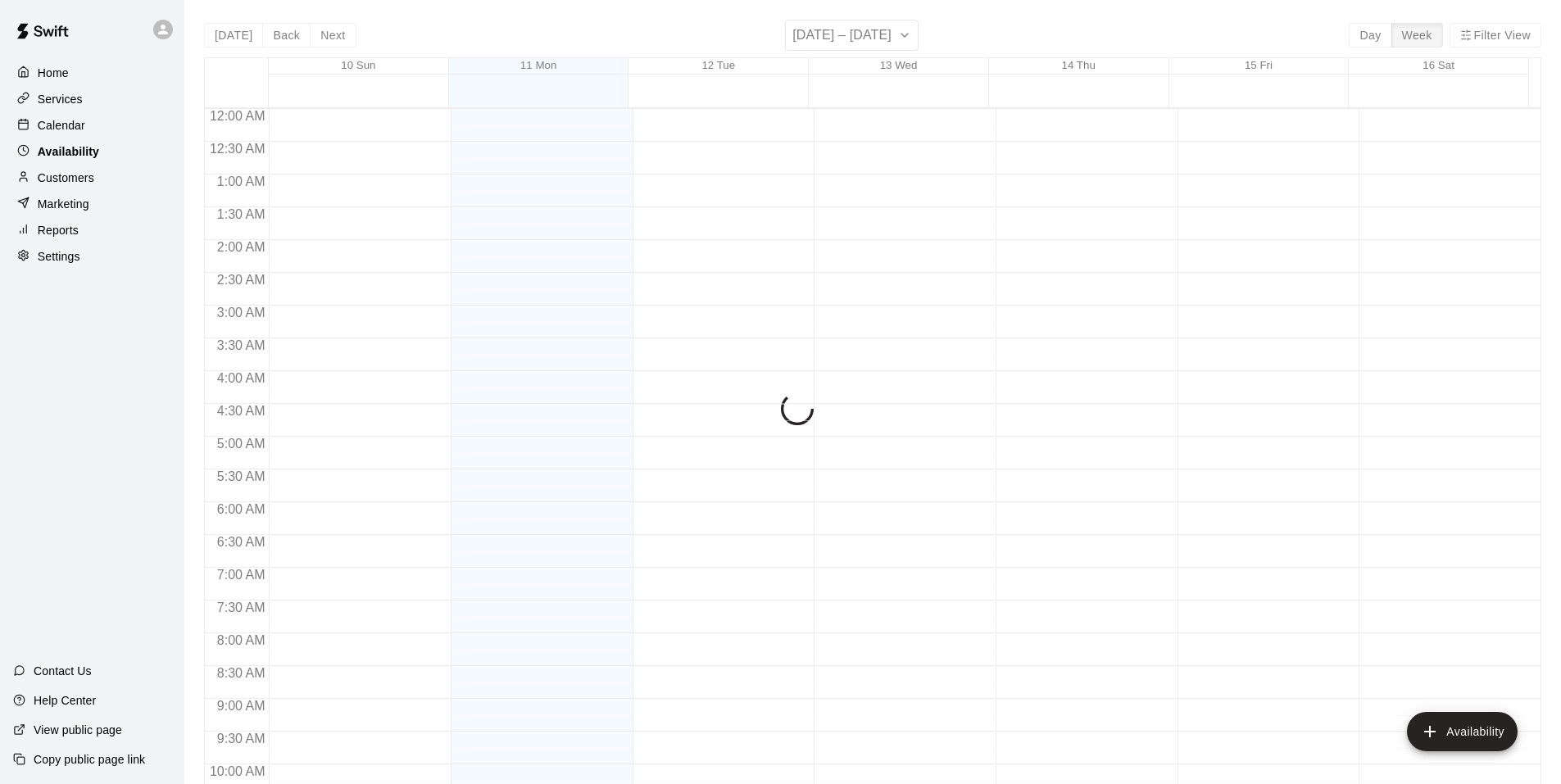
scroll to position [879, 0]
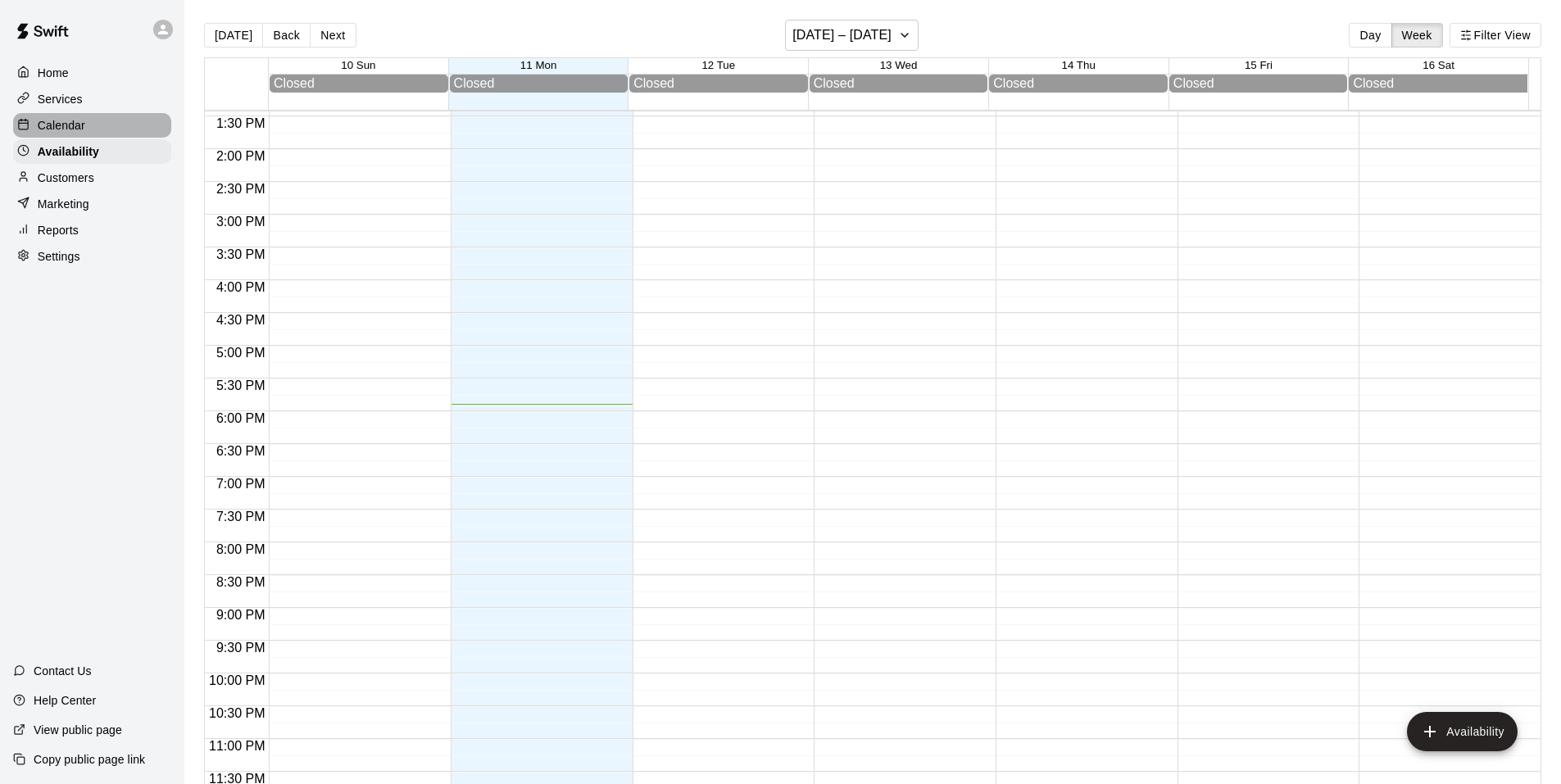
click at [74, 129] on p "Calendar" at bounding box center [61, 125] width 47 height 16
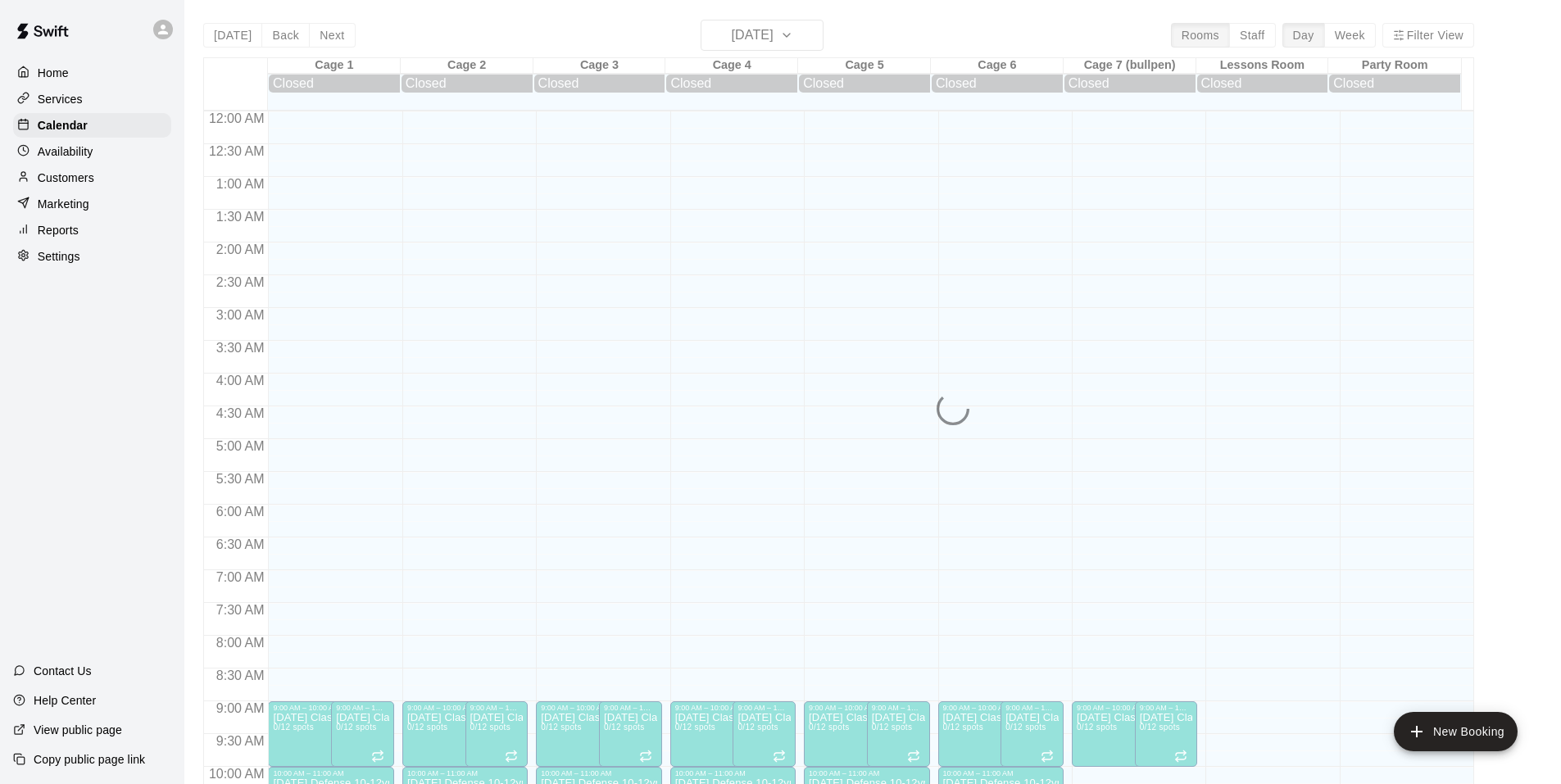
scroll to position [829, 0]
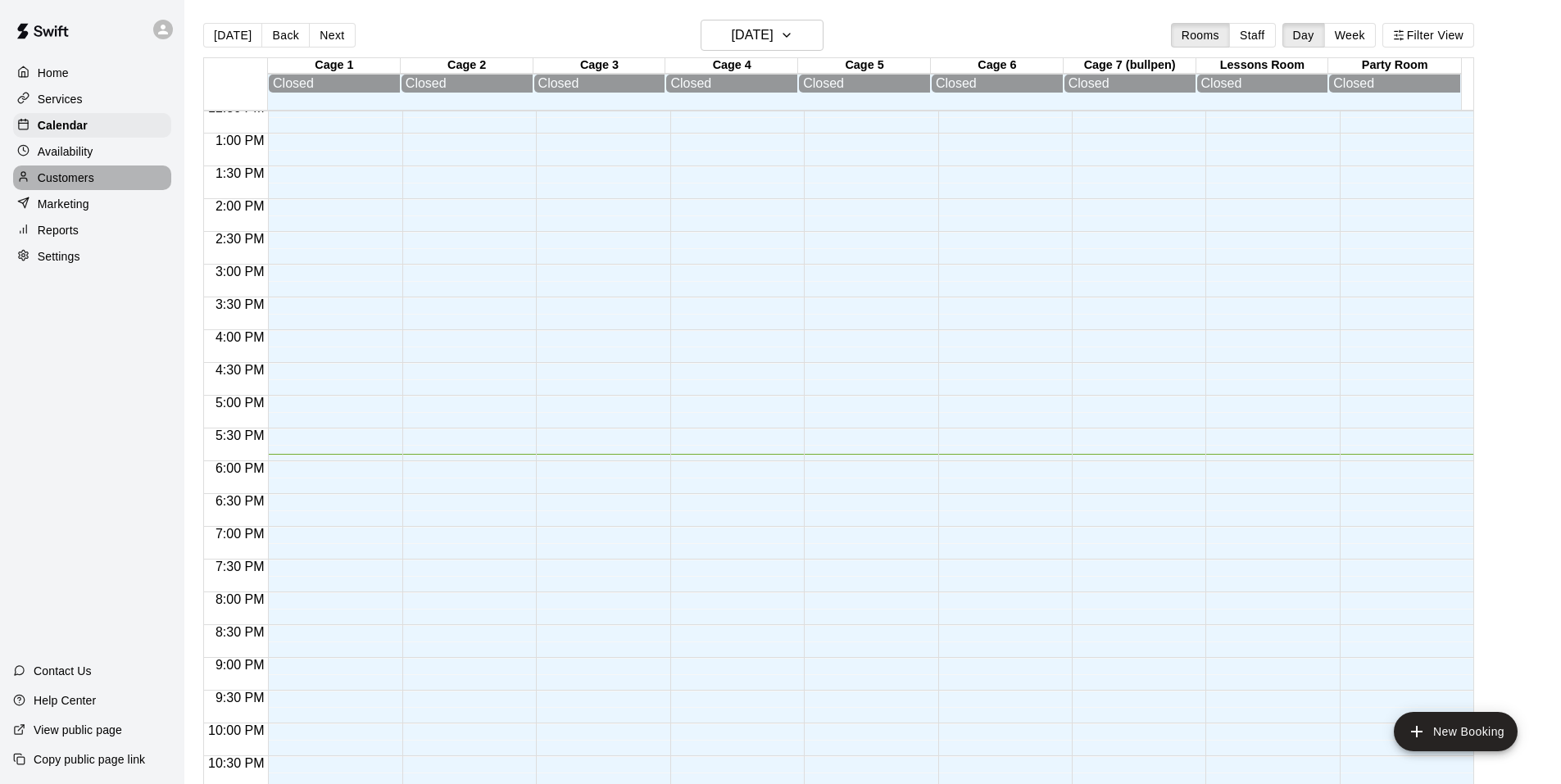
click at [80, 186] on p "Customers" at bounding box center [66, 177] width 57 height 16
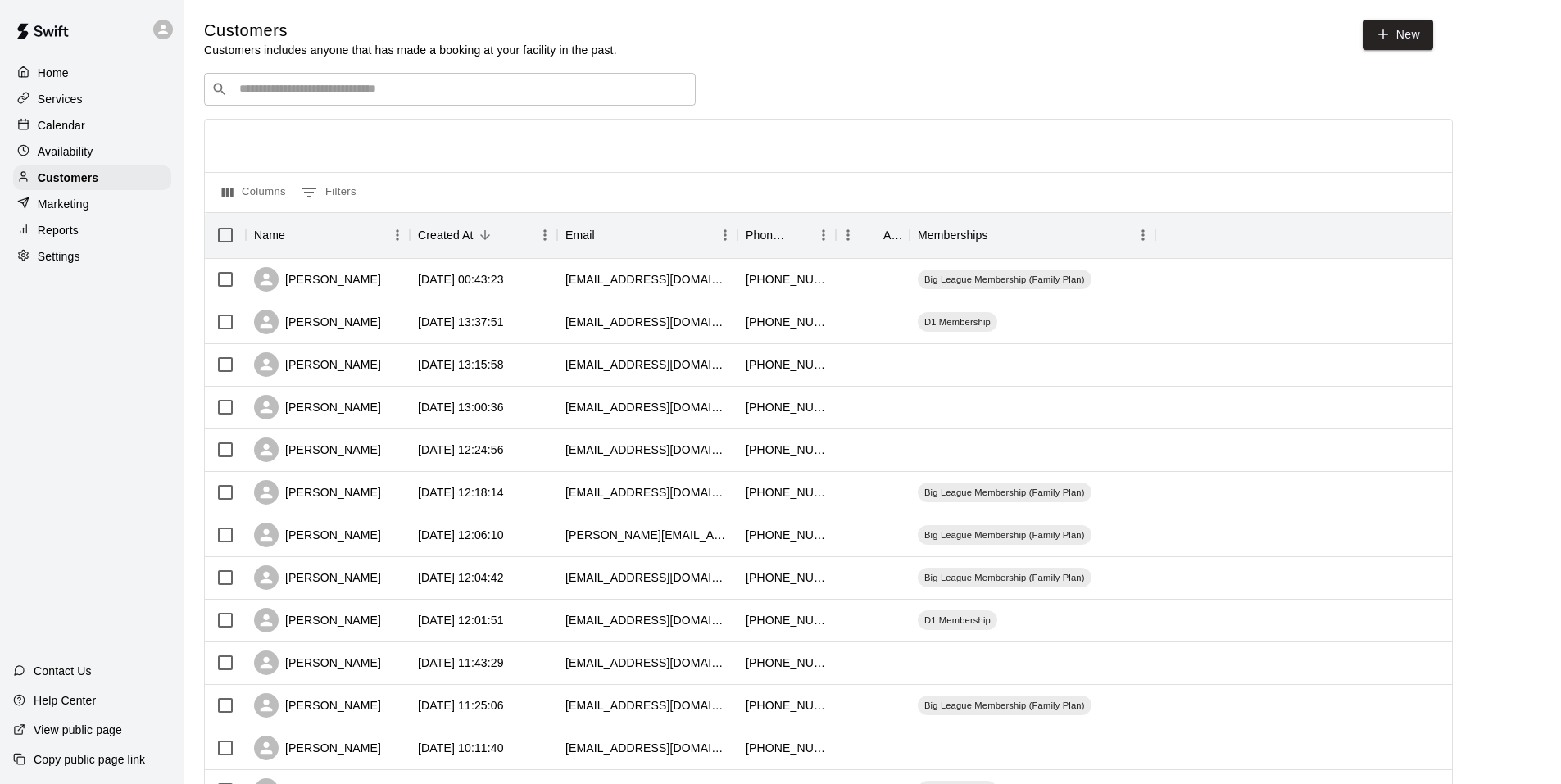
click at [68, 228] on p "Reports" at bounding box center [58, 229] width 41 height 16
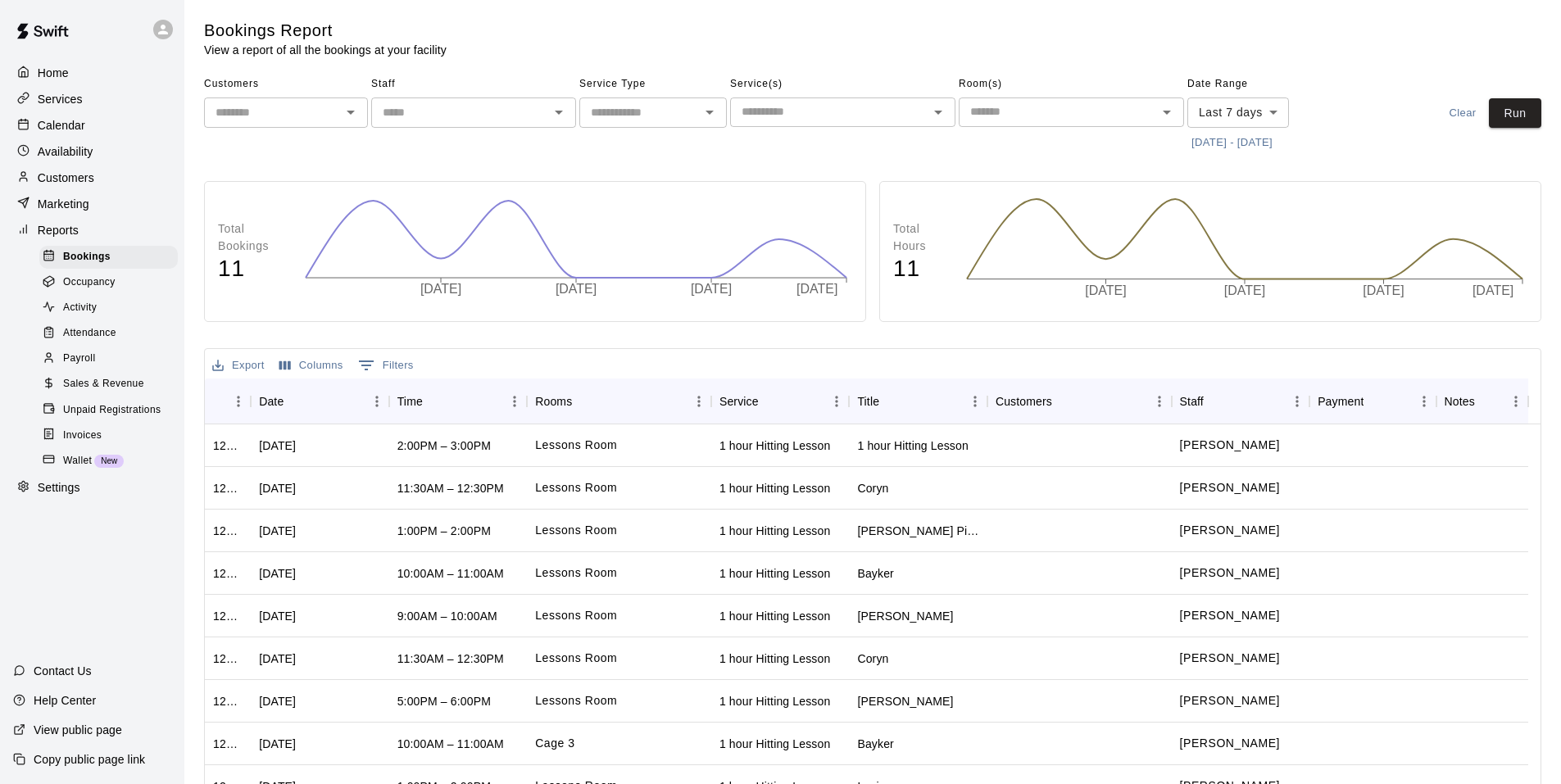
click at [112, 392] on span "Sales & Revenue" at bounding box center [103, 383] width 81 height 16
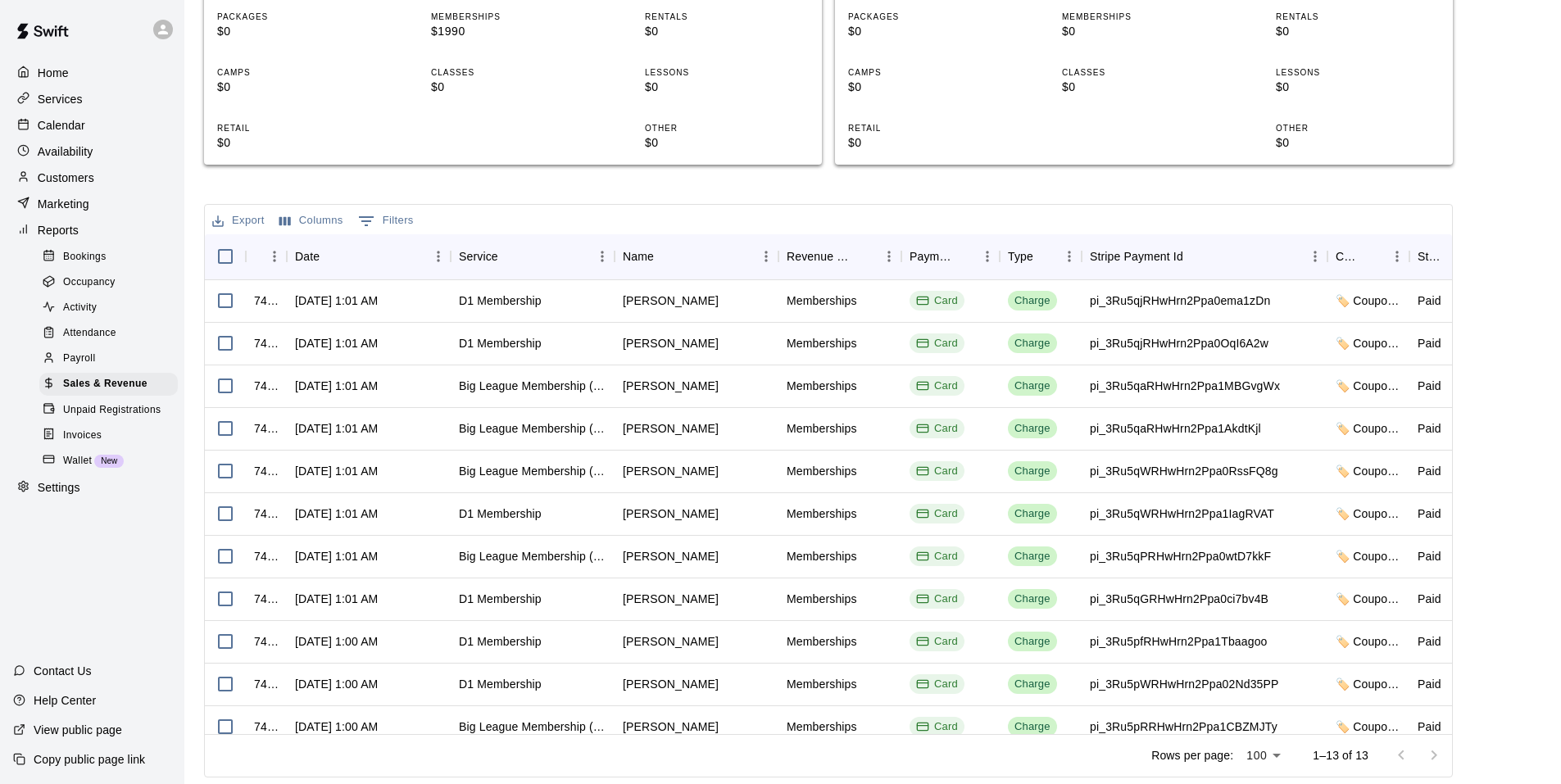
click at [384, 220] on button "0 Filters" at bounding box center [385, 221] width 64 height 26
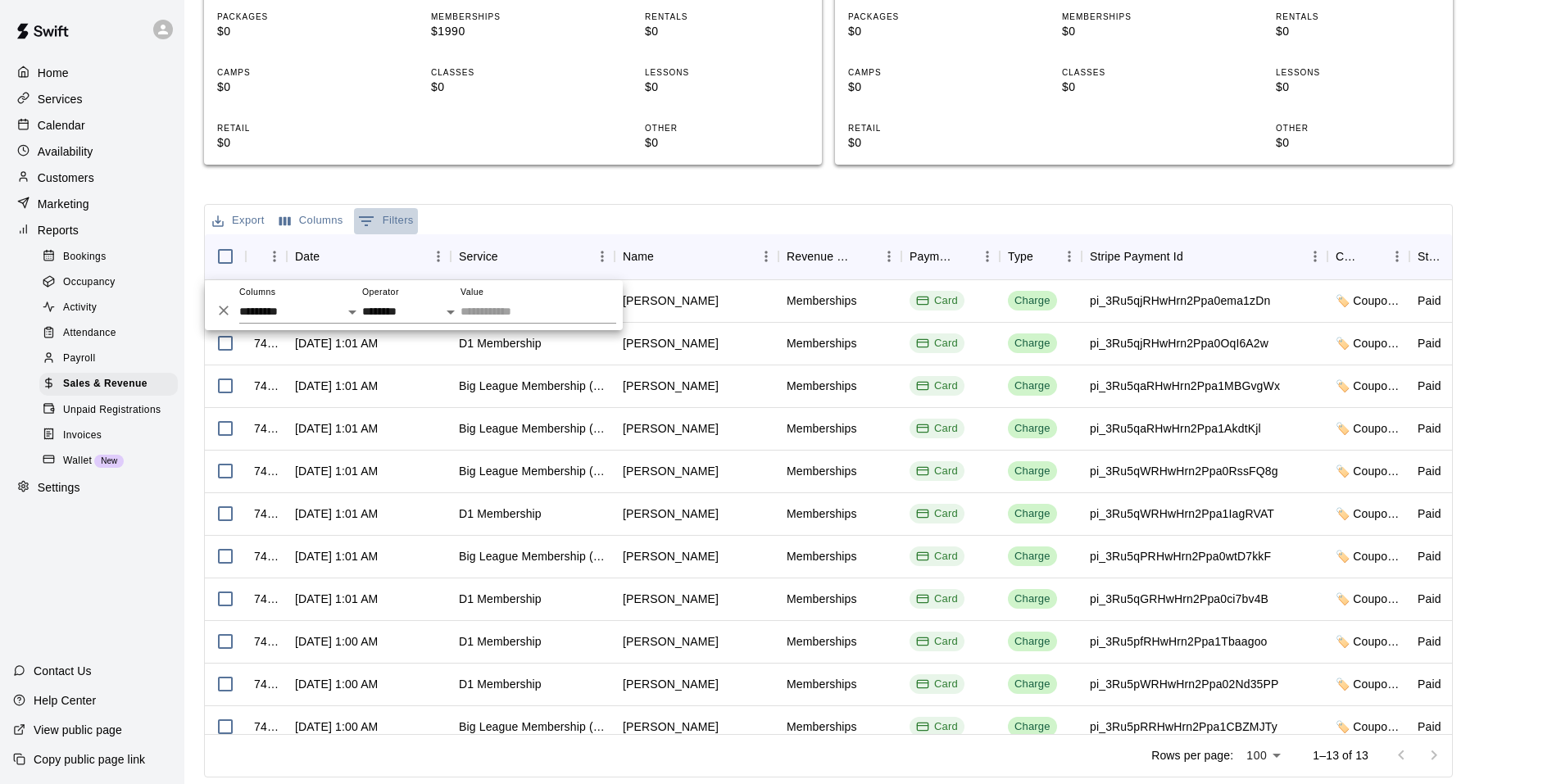
click at [384, 220] on button "0 Filters" at bounding box center [385, 221] width 64 height 26
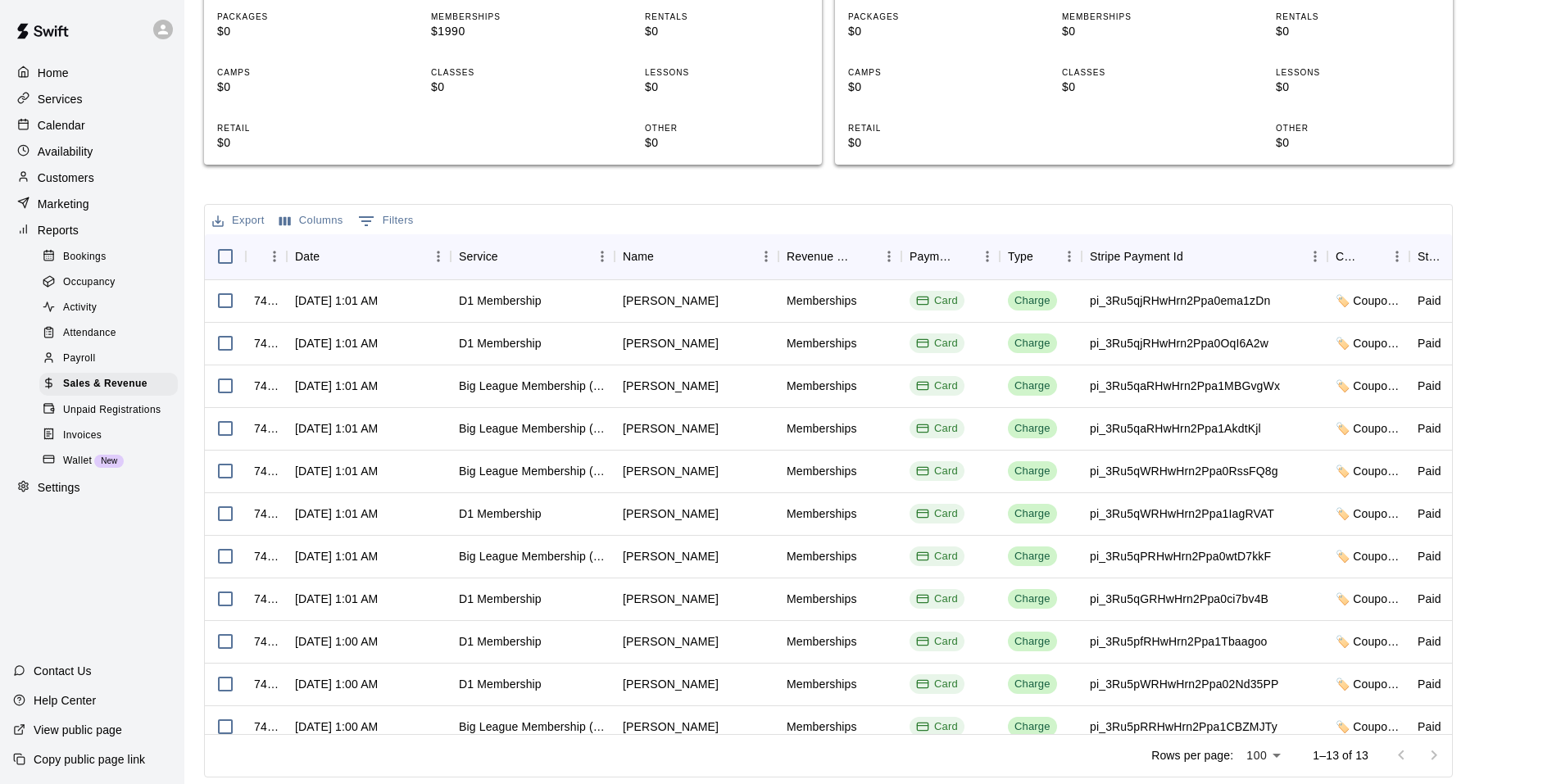
click at [389, 193] on div "Sales and Revenue Report View your sales and revenue reports Visit your Stripe …" at bounding box center [829, 227] width 1249 height 1100
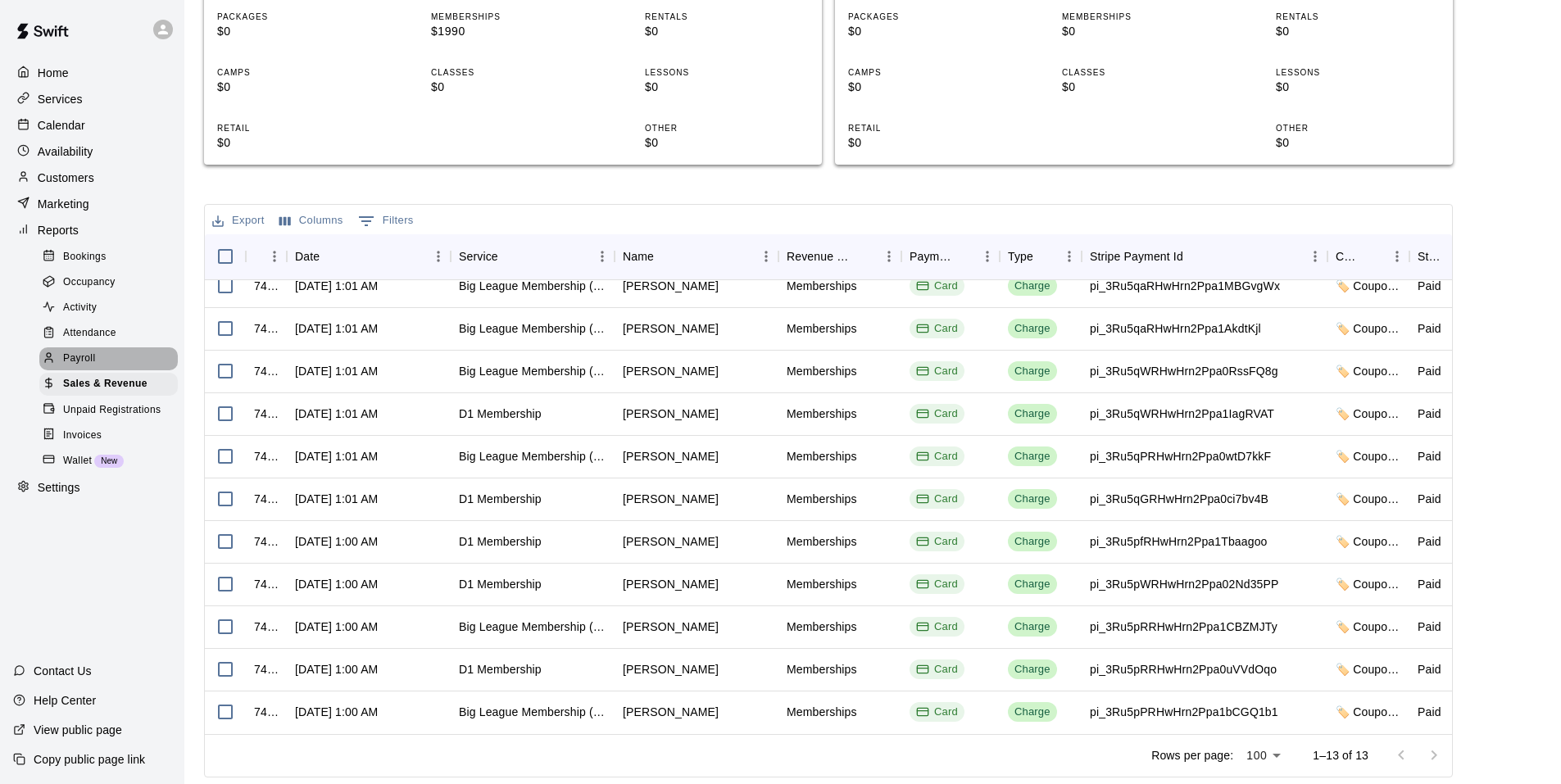
click at [88, 367] on span "Payroll" at bounding box center [78, 358] width 32 height 16
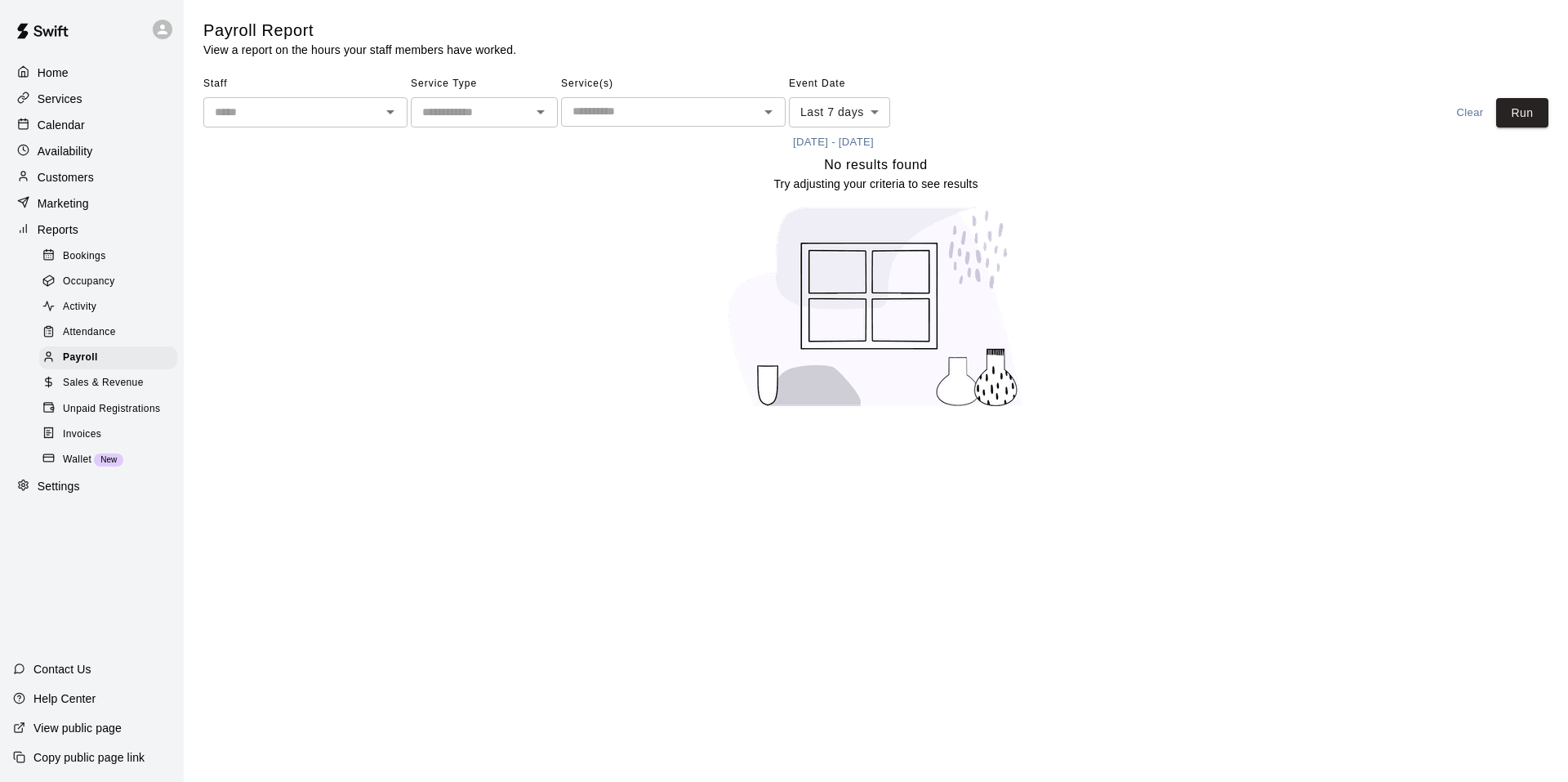
click at [104, 341] on span "Attendance" at bounding box center [88, 332] width 53 height 16
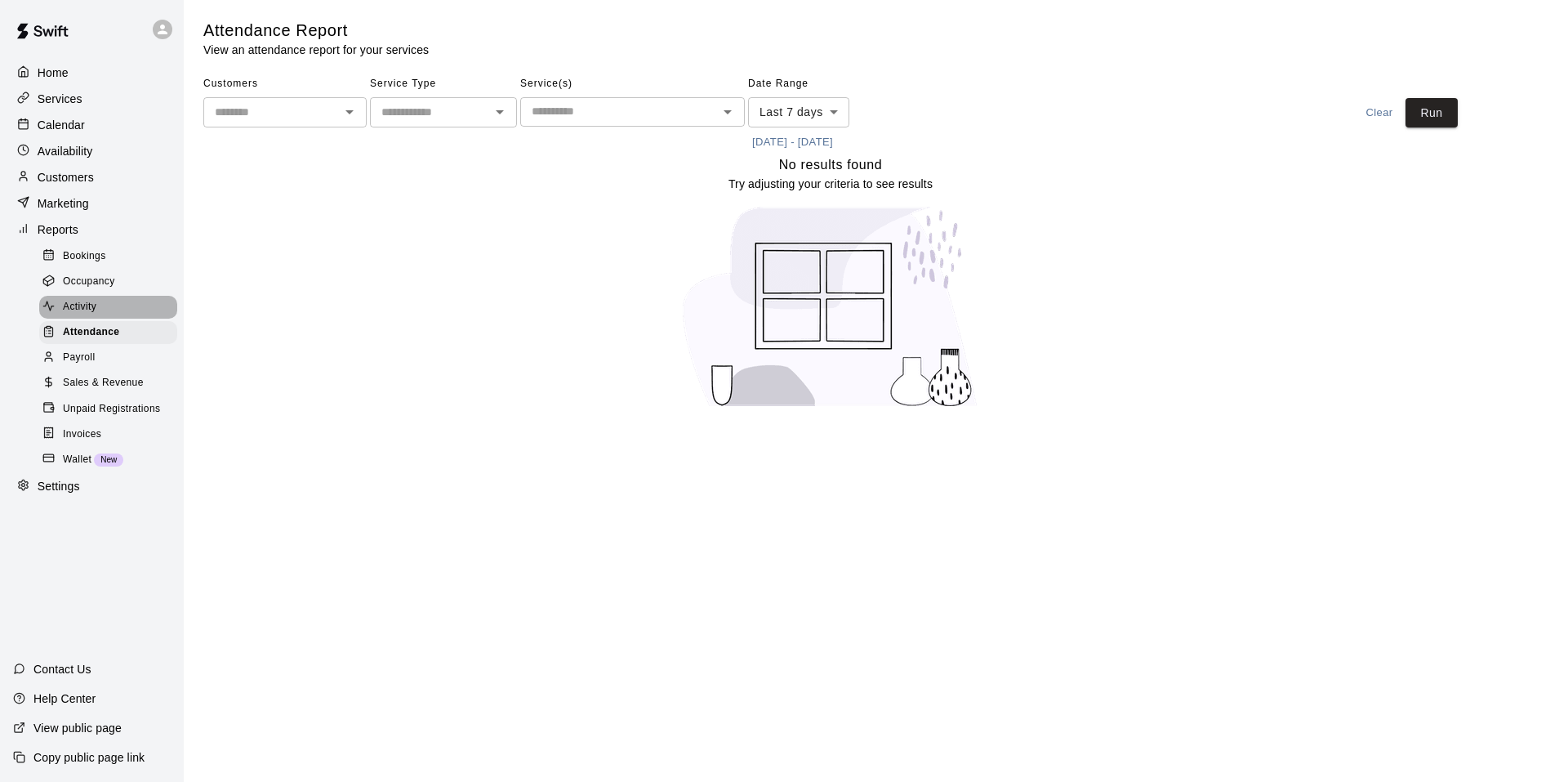
click at [123, 319] on div "Activity" at bounding box center [109, 307] width 138 height 23
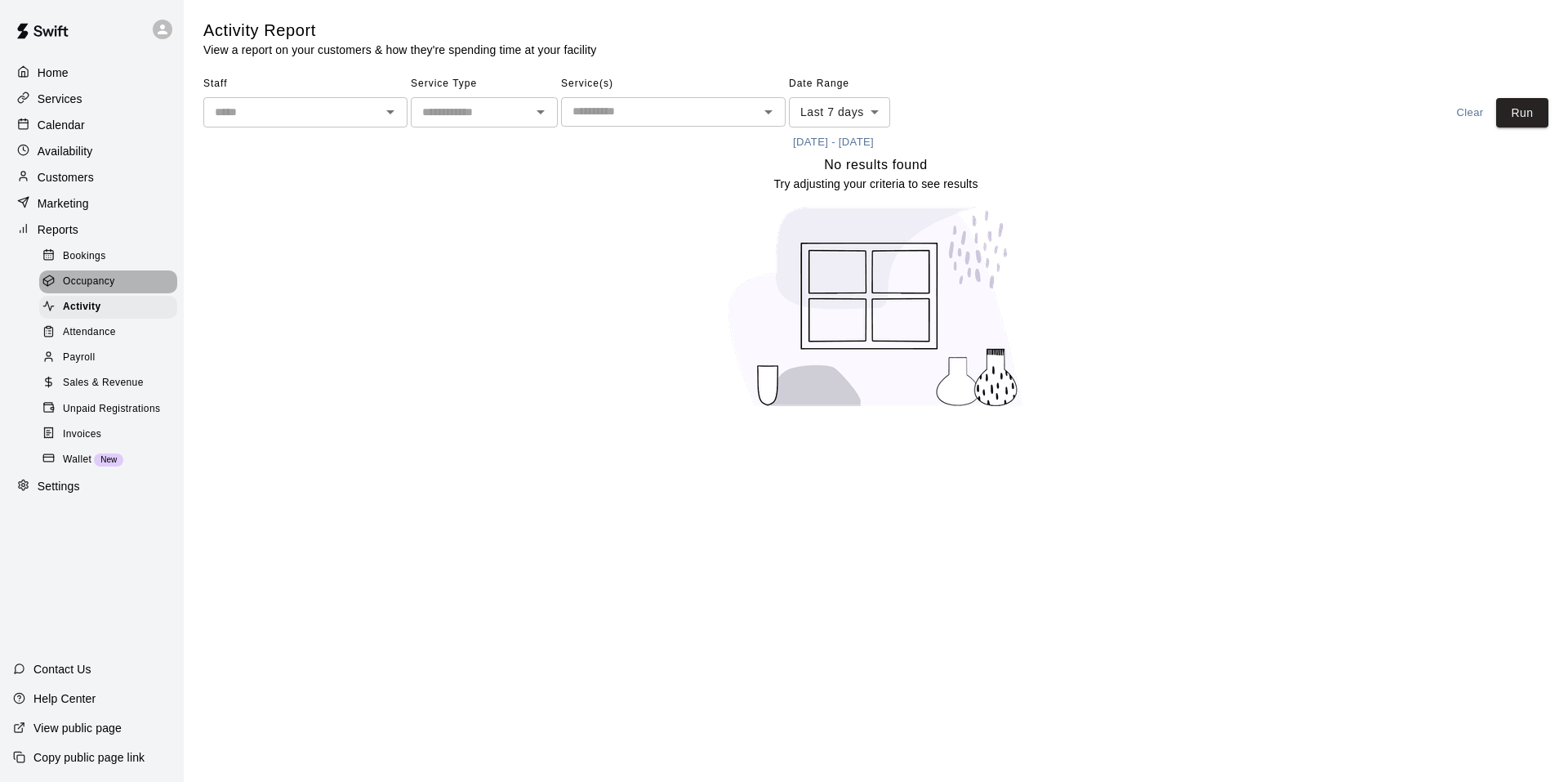
click at [131, 293] on div "Occupancy" at bounding box center [109, 281] width 138 height 23
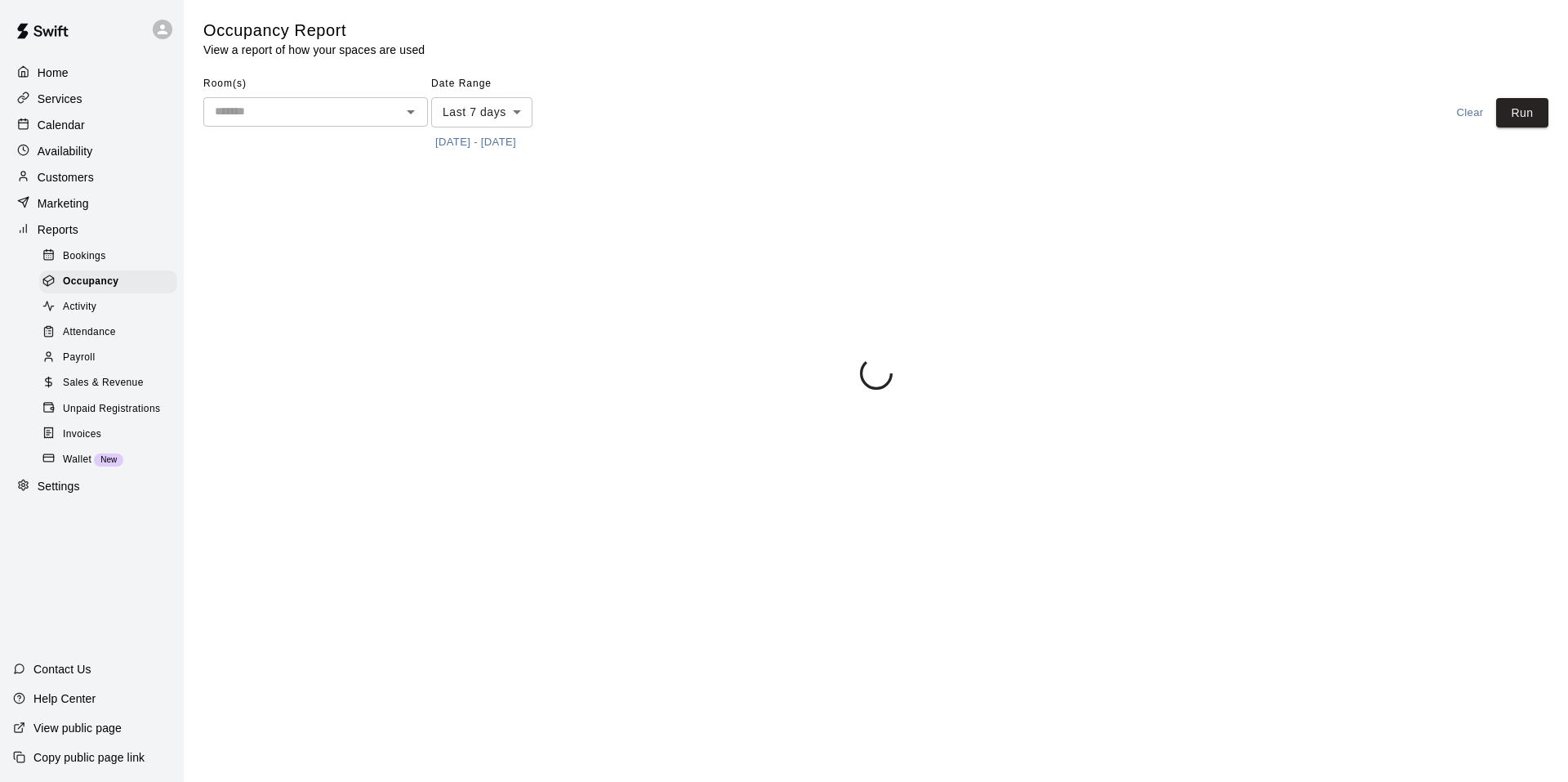
click at [110, 268] on div "Bookings" at bounding box center [109, 257] width 138 height 23
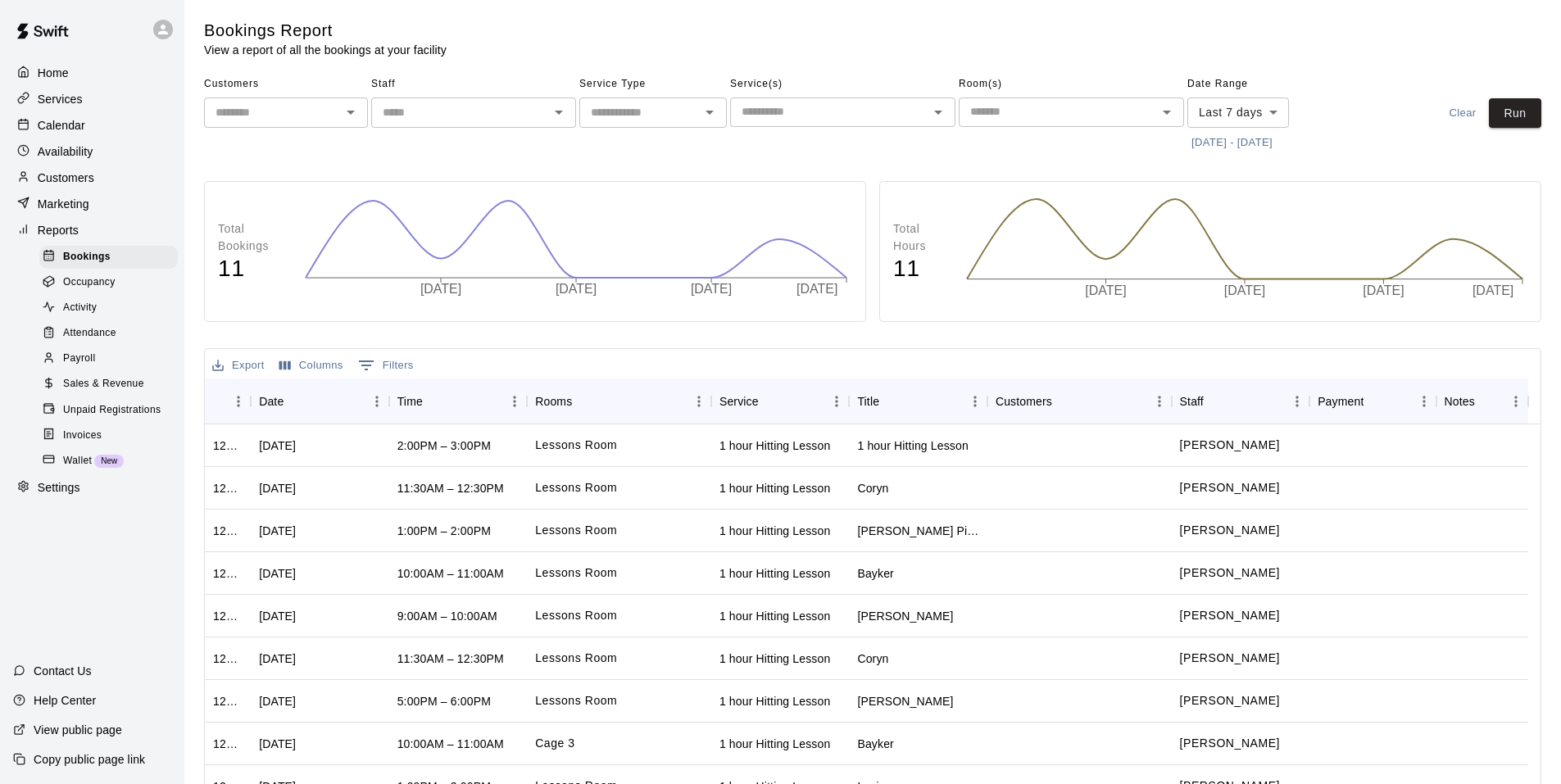
click at [73, 238] on p "Reports" at bounding box center [58, 229] width 41 height 16
click at [88, 212] on p "Marketing" at bounding box center [64, 203] width 52 height 16
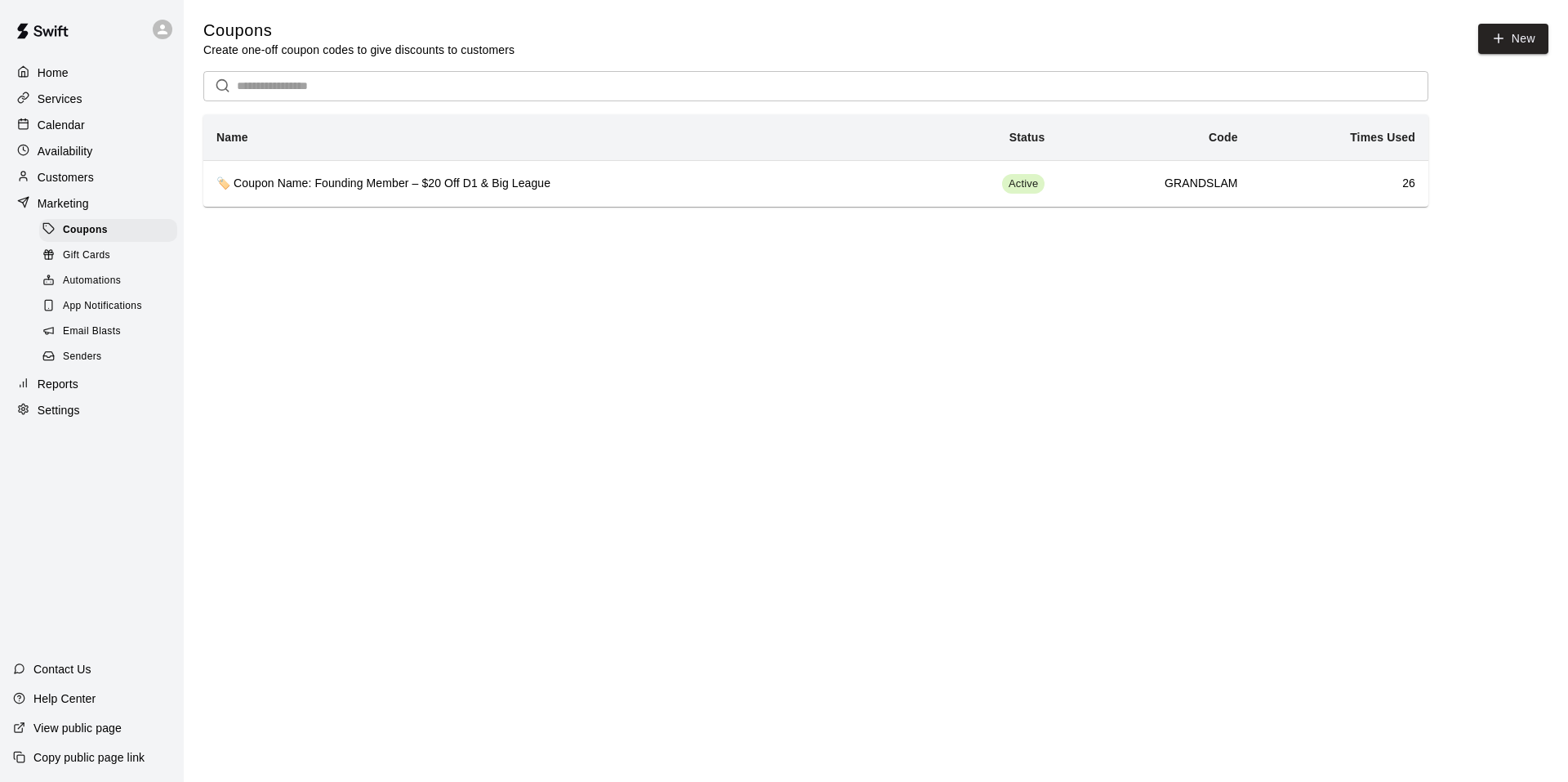
click at [85, 100] on div "Services" at bounding box center [92, 99] width 157 height 25
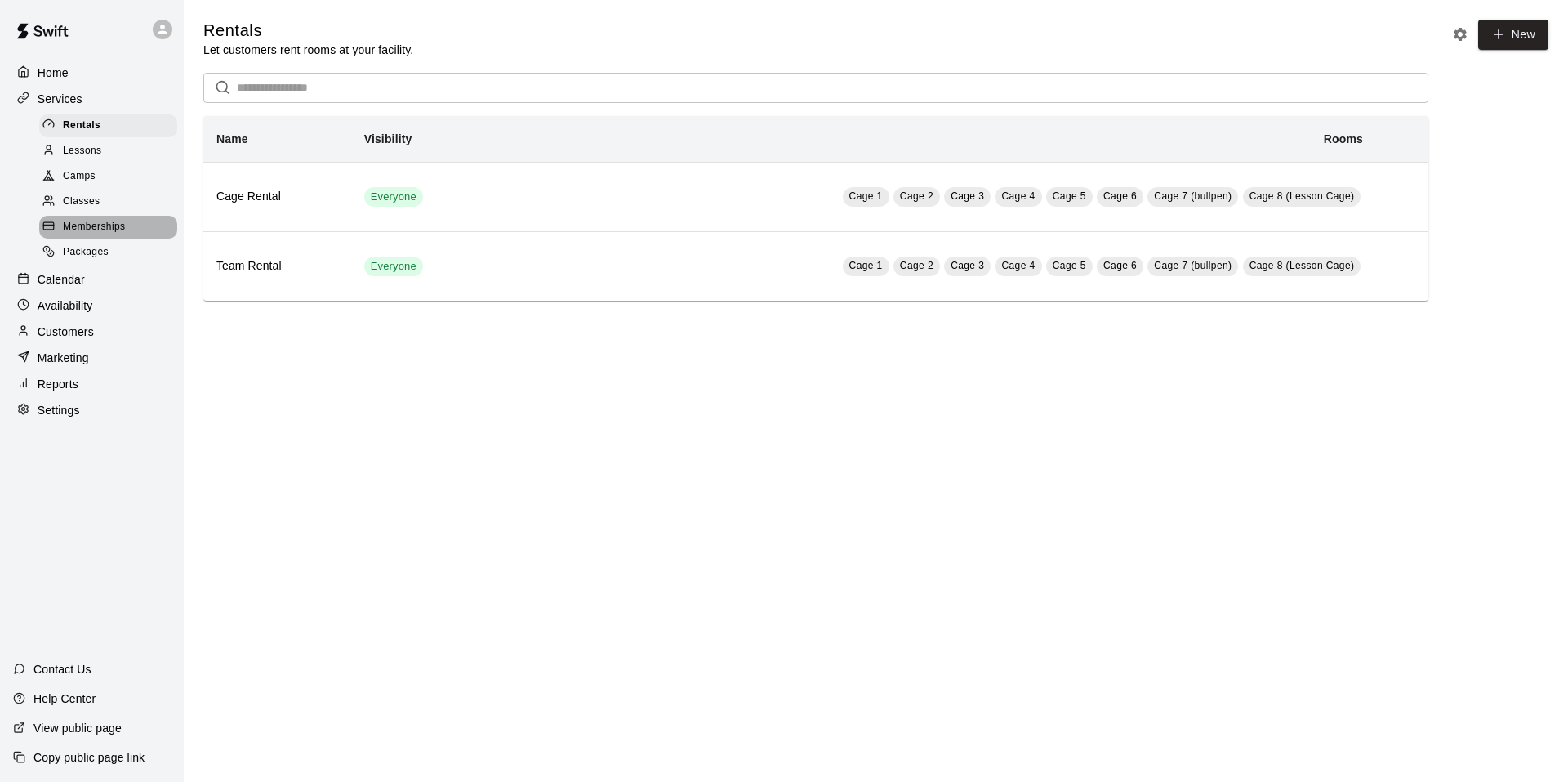
click at [138, 235] on div "Memberships" at bounding box center [109, 227] width 138 height 23
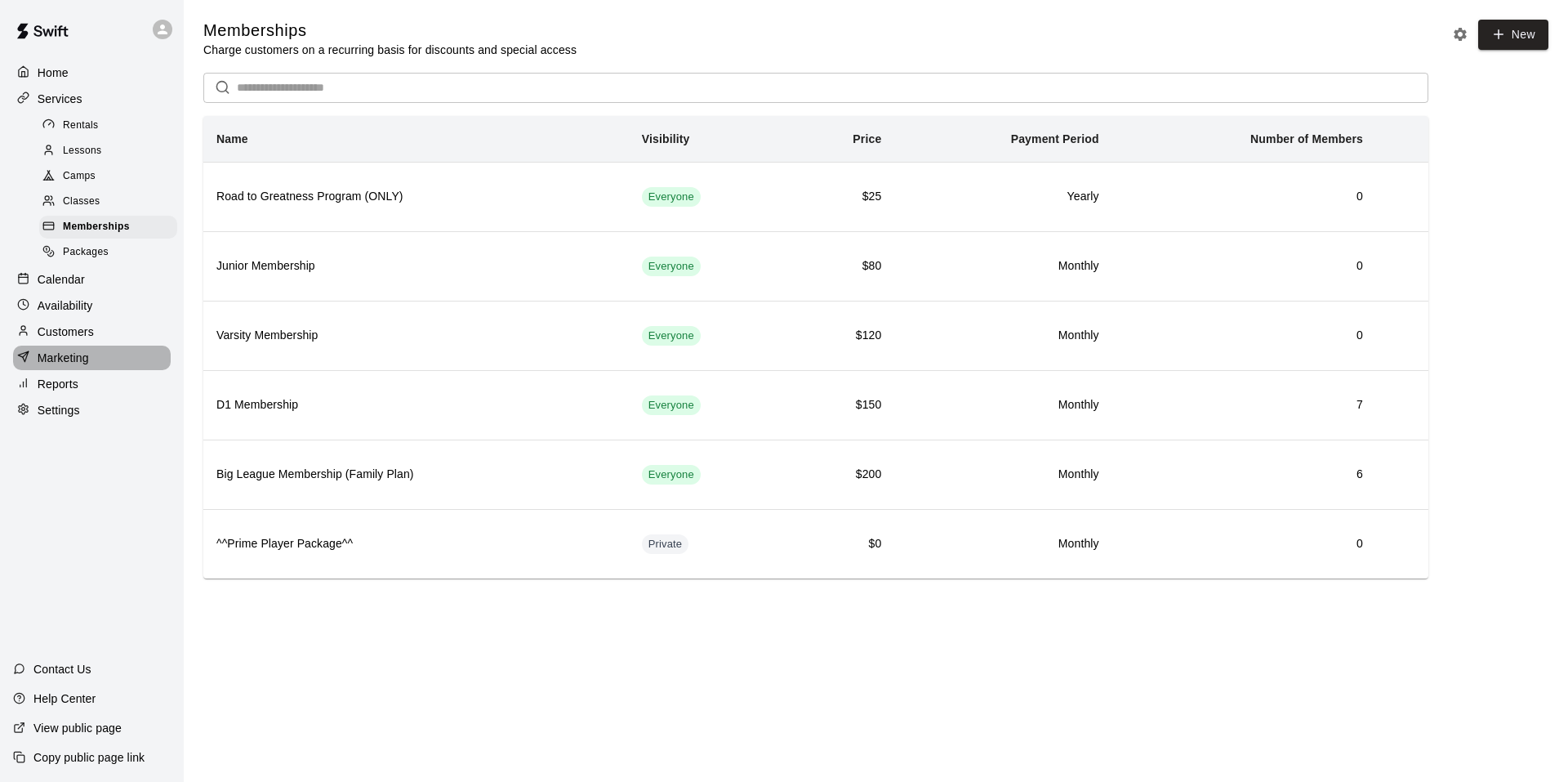
click at [85, 366] on p "Marketing" at bounding box center [63, 357] width 52 height 16
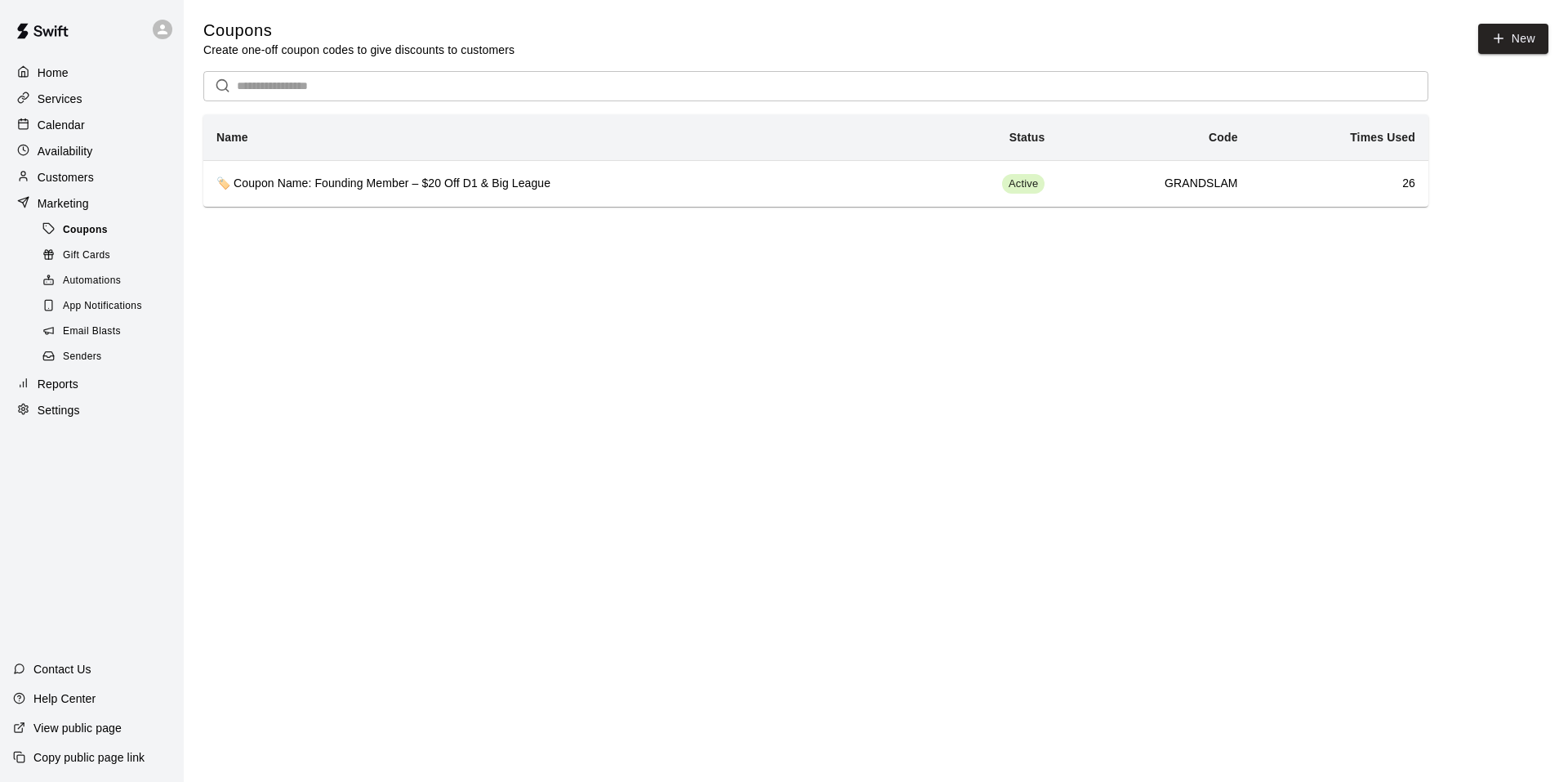
click at [99, 235] on span "Coupons" at bounding box center [84, 230] width 45 height 16
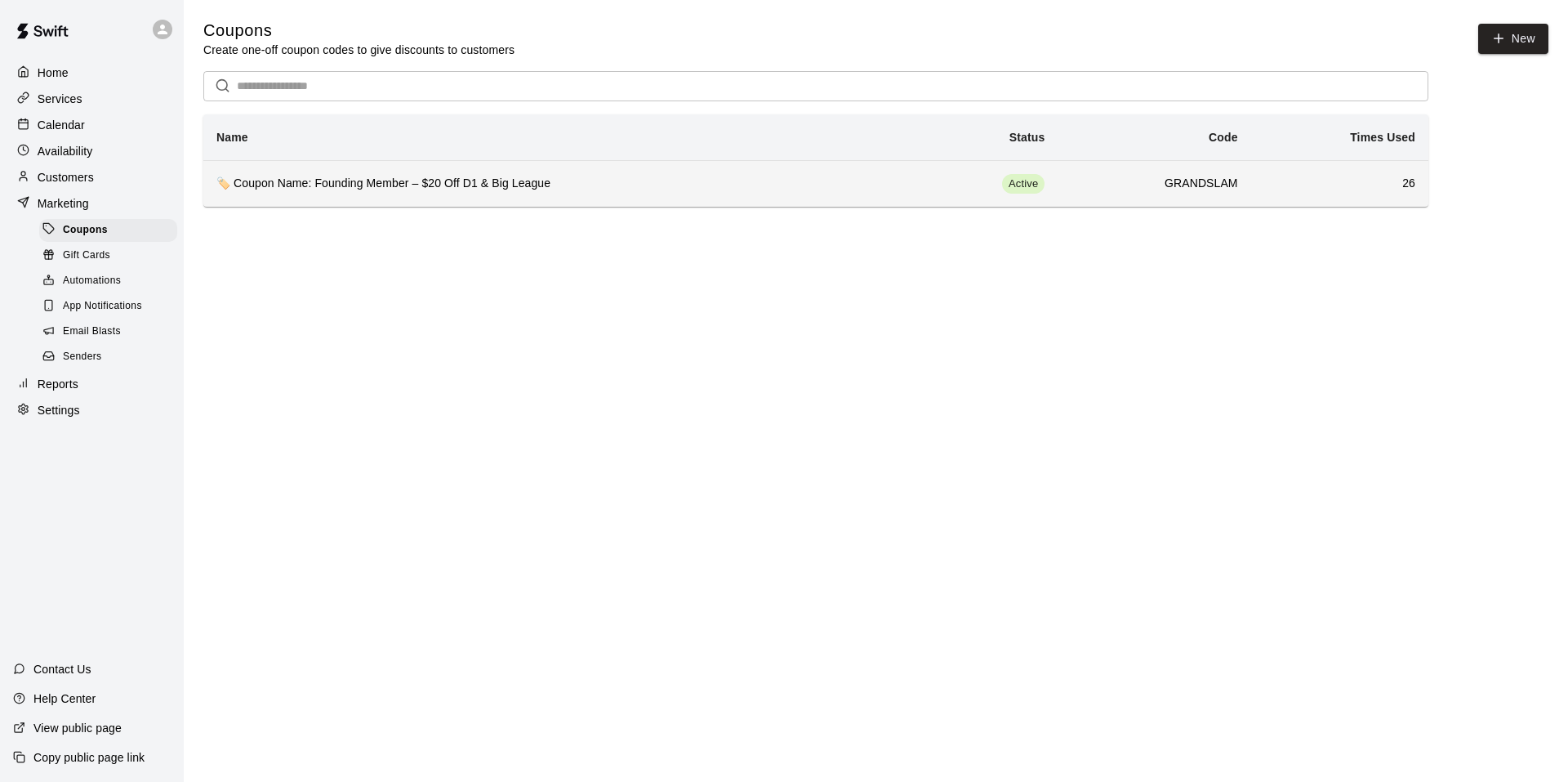
click at [655, 200] on th "🏷️ Coupon Name: Founding Member – $20 Off D1 & Big League" at bounding box center [553, 183] width 700 height 46
